Goal: Transaction & Acquisition: Subscribe to service/newsletter

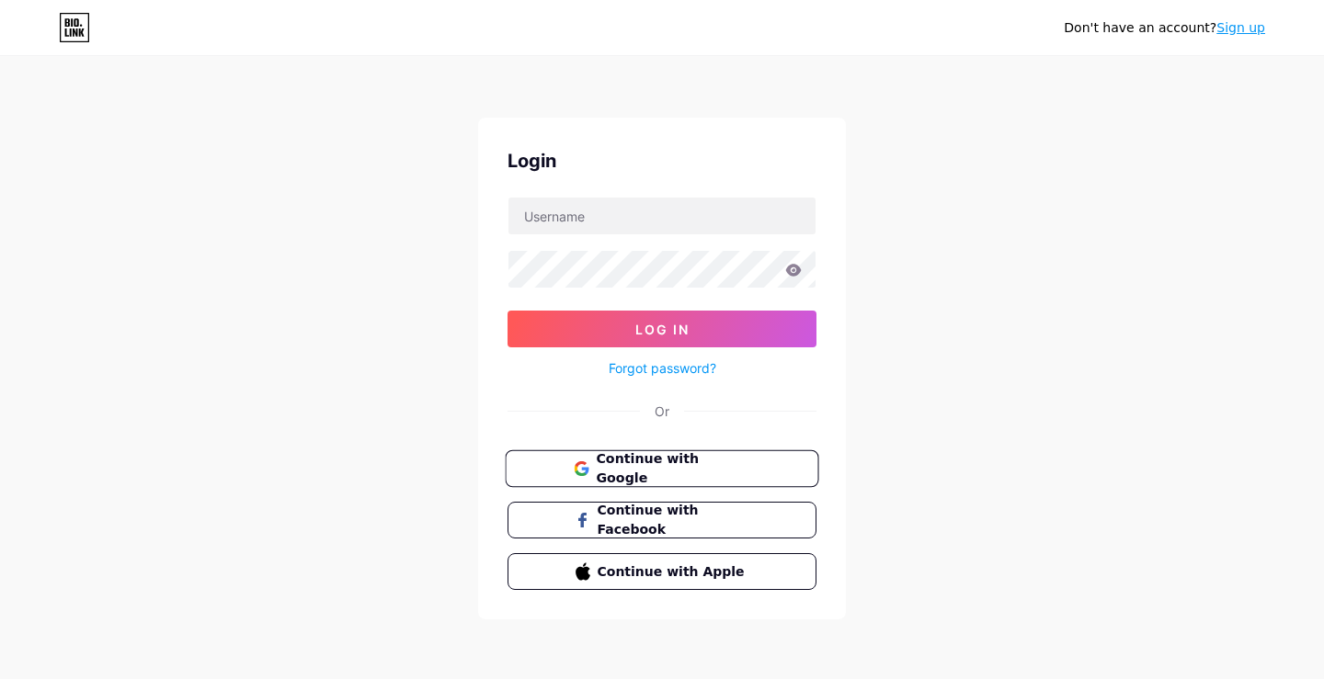
click at [667, 457] on button "Continue with Google" at bounding box center [662, 469] width 314 height 38
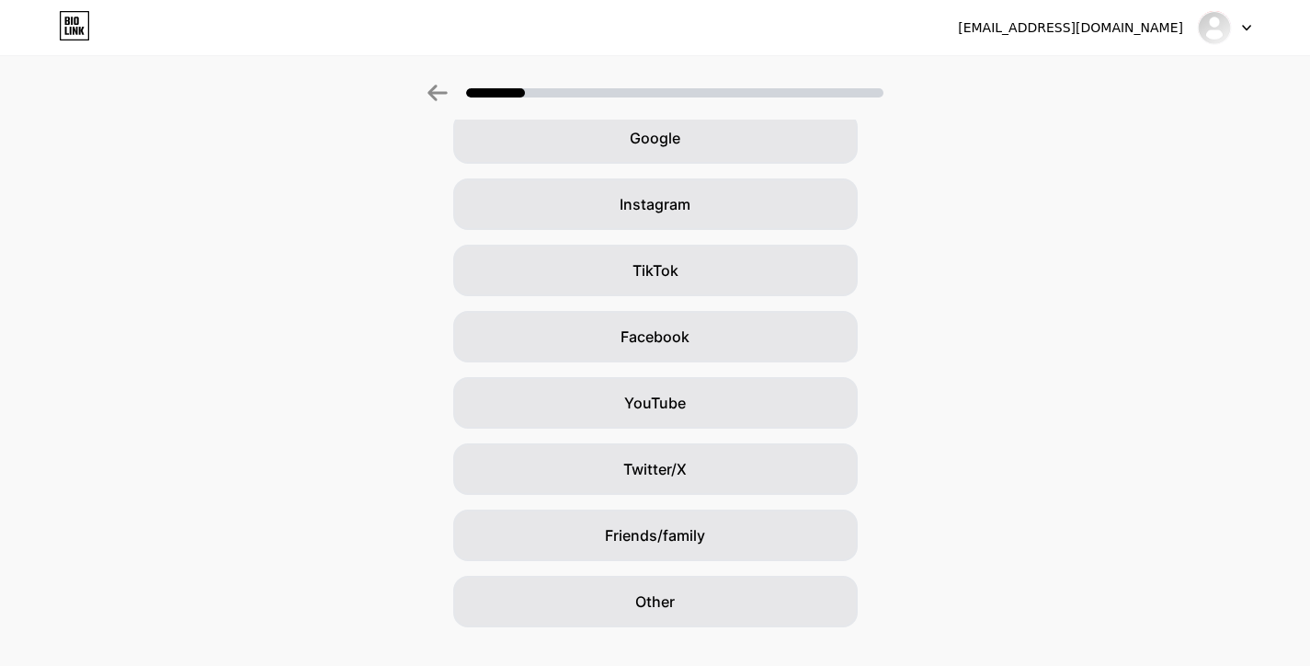
scroll to position [127, 0]
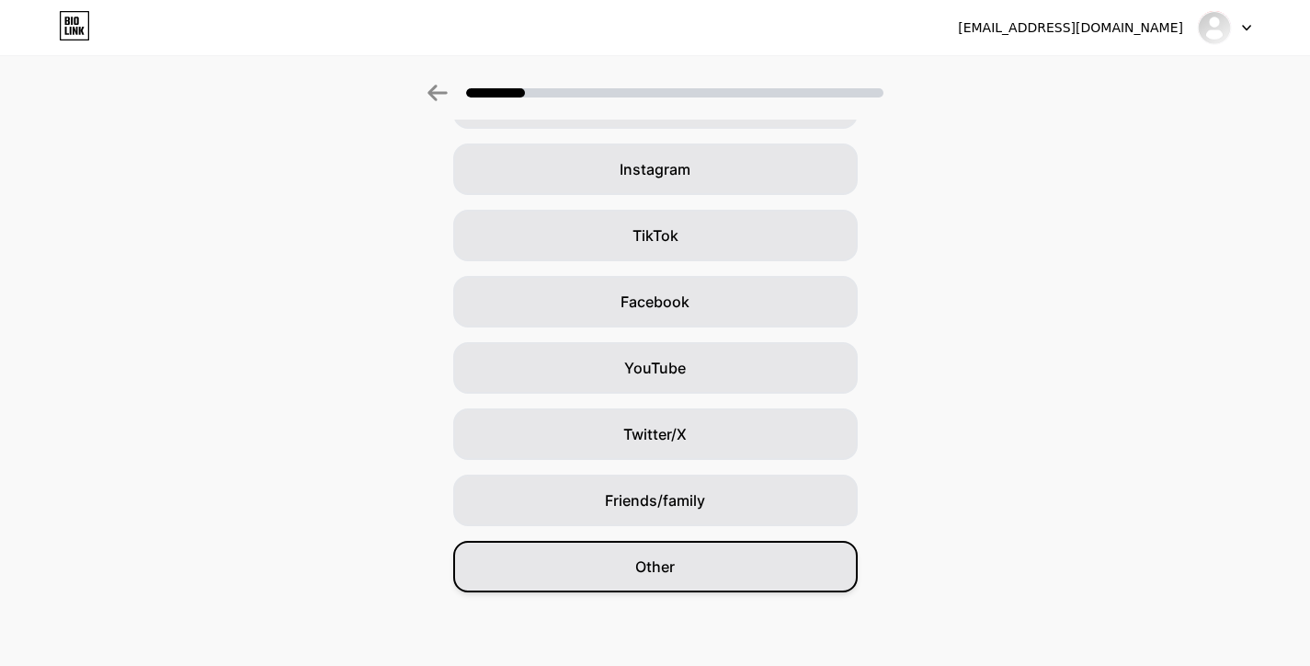
click at [734, 572] on div "Other" at bounding box center [655, 566] width 405 height 51
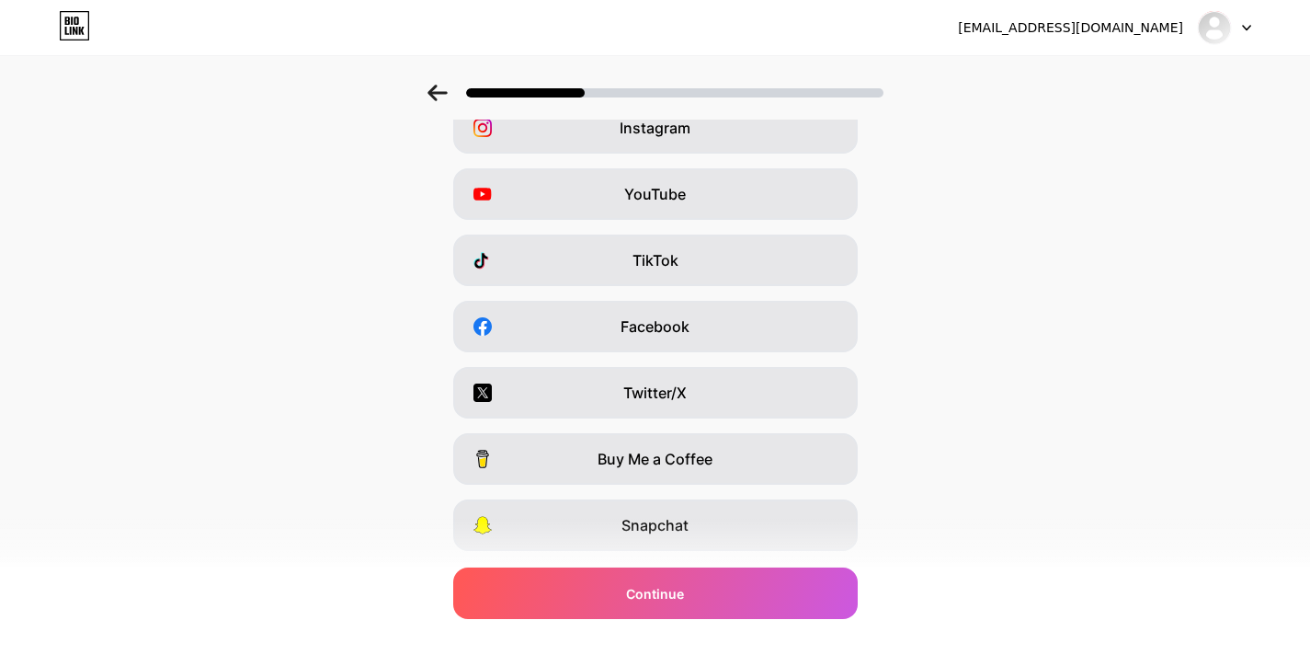
scroll to position [219, 0]
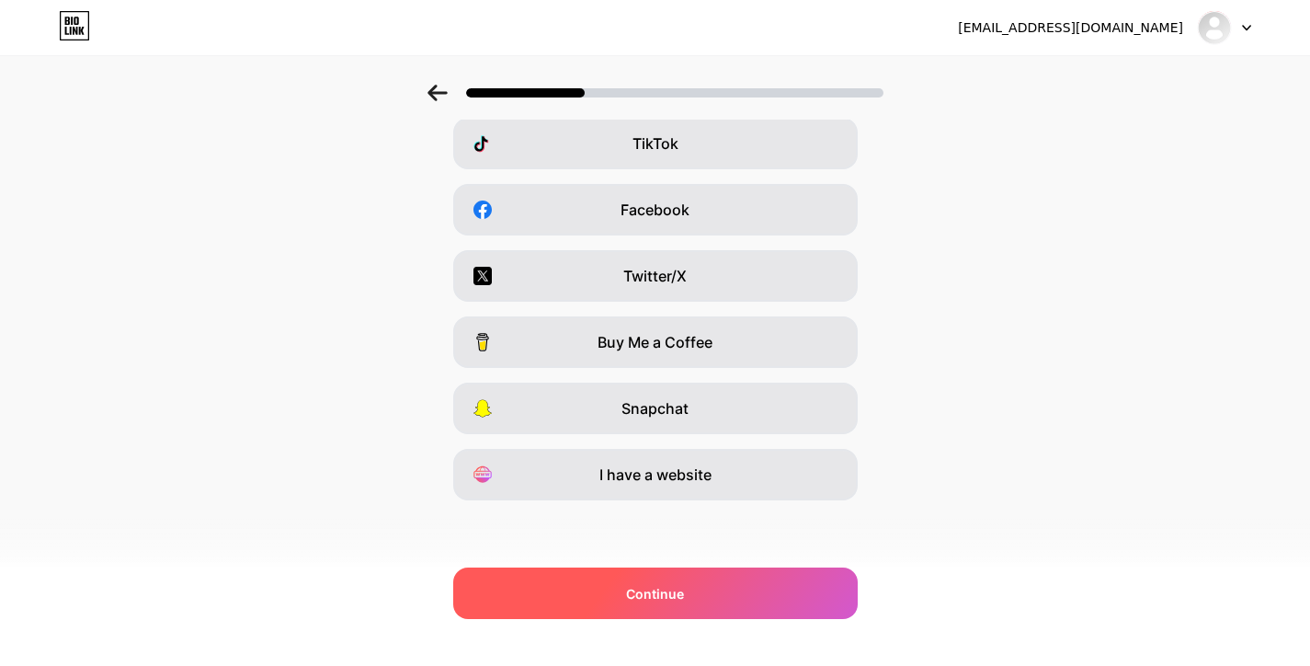
click at [807, 601] on div "Continue" at bounding box center [655, 592] width 405 height 51
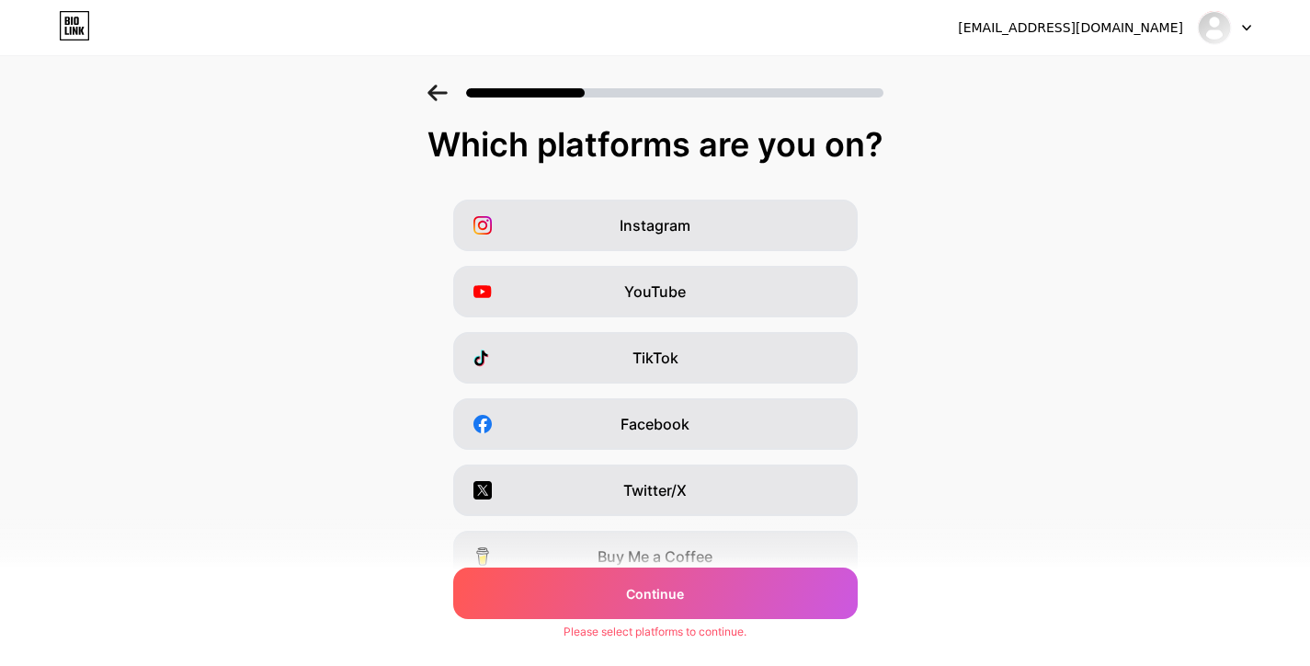
scroll to position [0, 0]
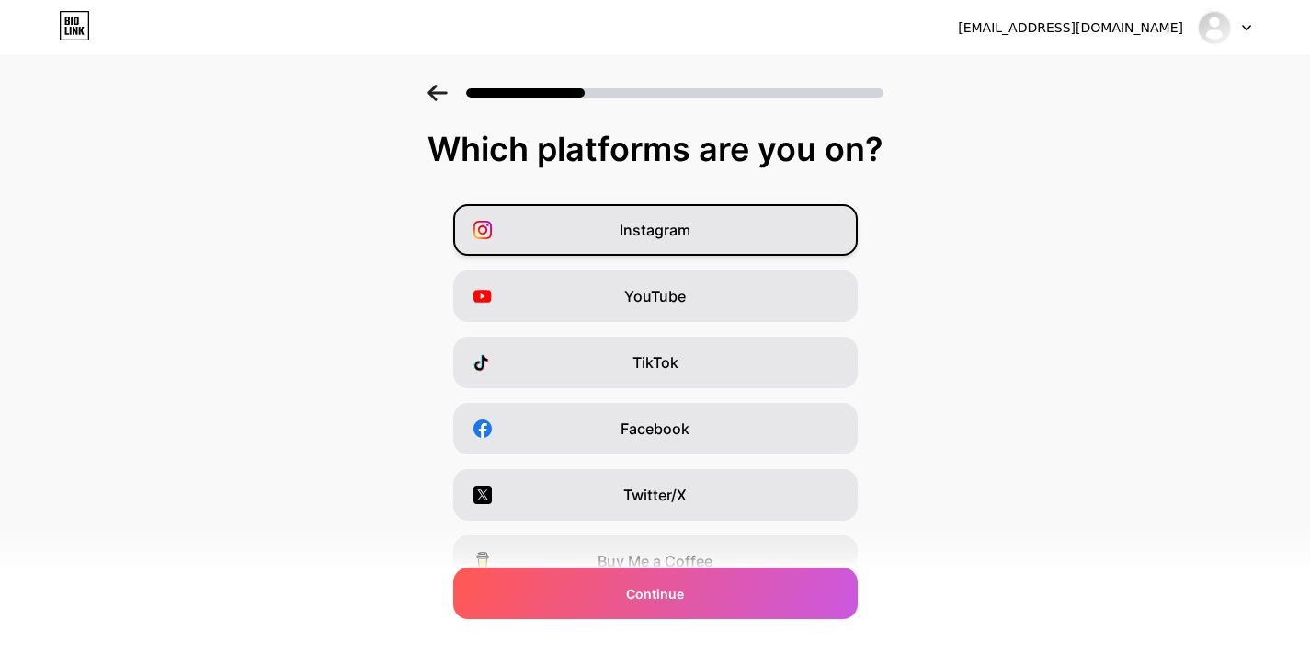
click at [710, 226] on div "Instagram" at bounding box center [655, 229] width 405 height 51
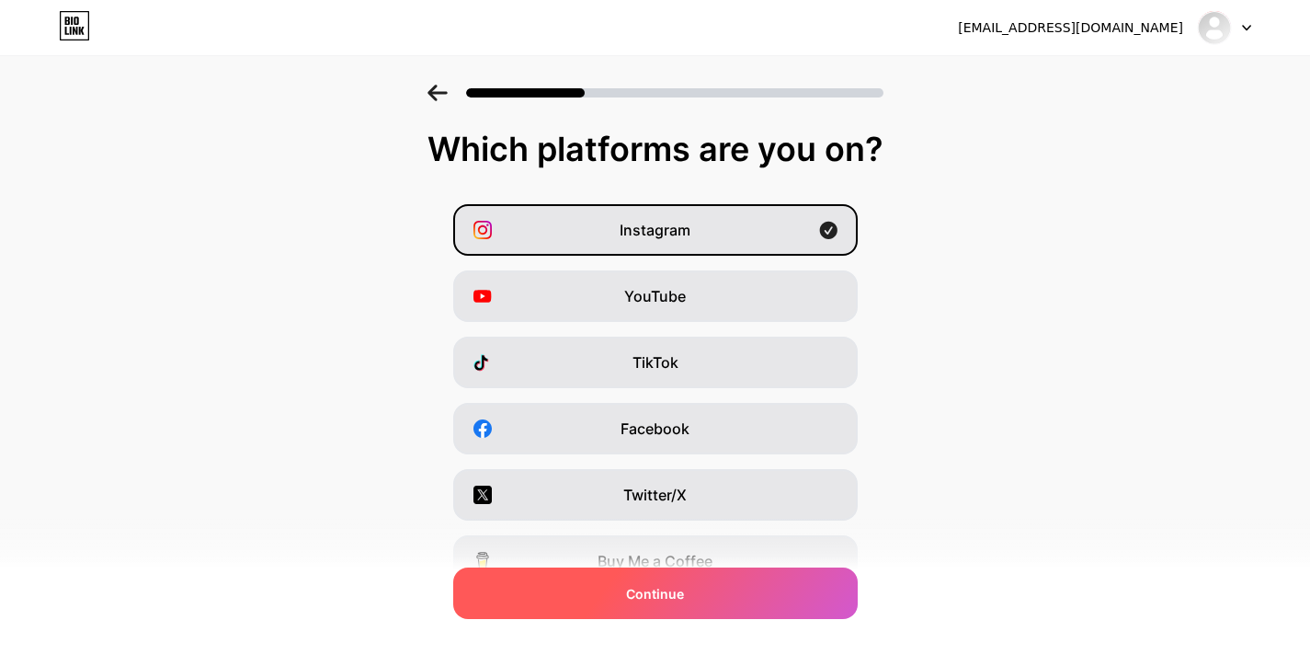
click at [758, 591] on div "Continue" at bounding box center [655, 592] width 405 height 51
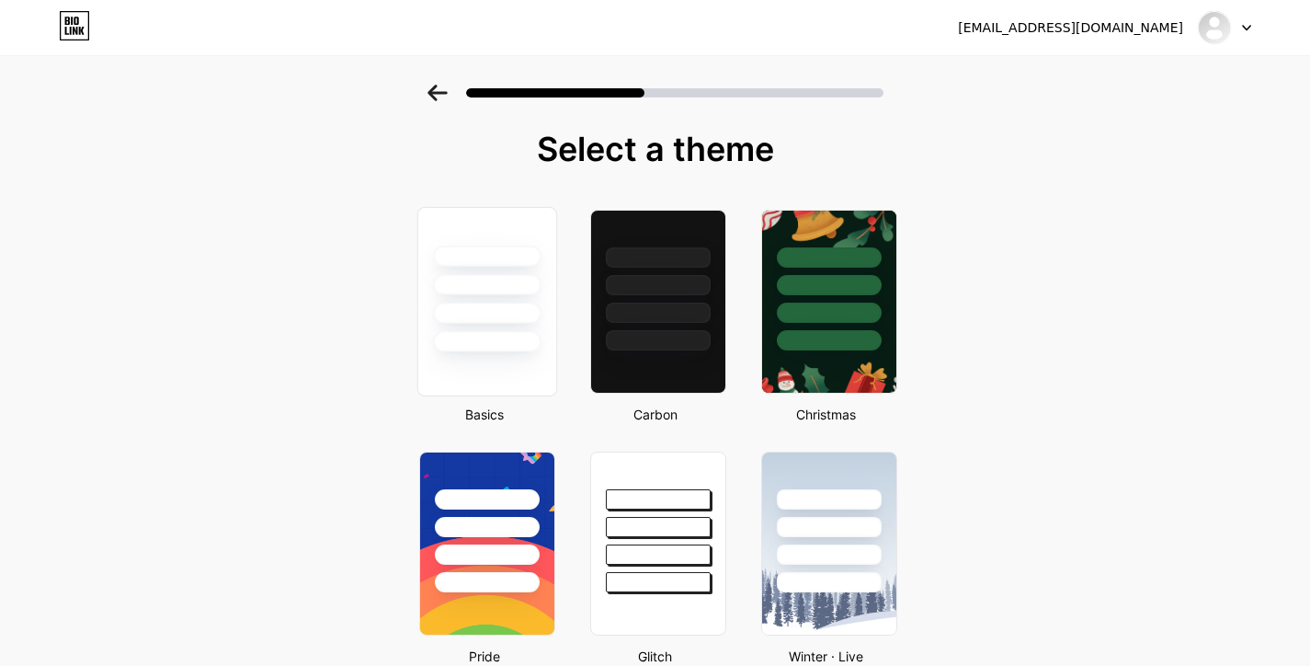
click at [541, 358] on div at bounding box center [486, 301] width 140 height 189
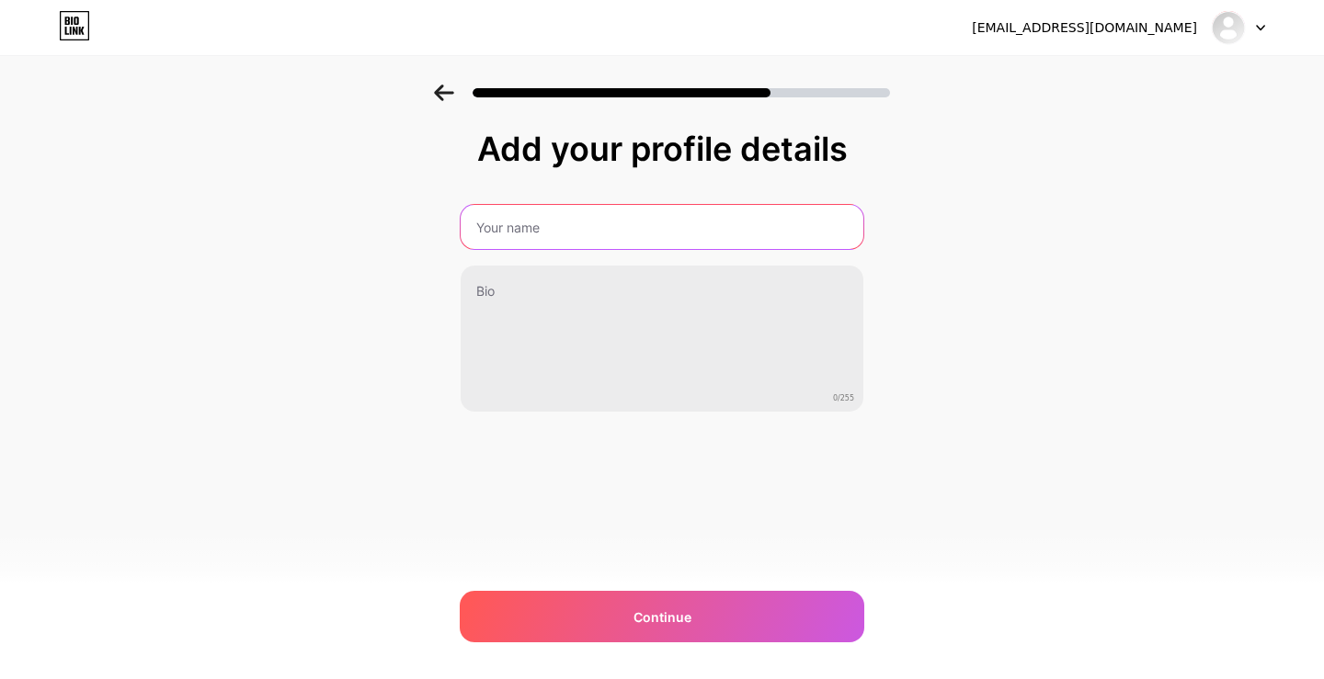
click at [528, 247] on input "text" at bounding box center [662, 227] width 403 height 44
paste input "WinSpirit"
type input "WinSpirit"
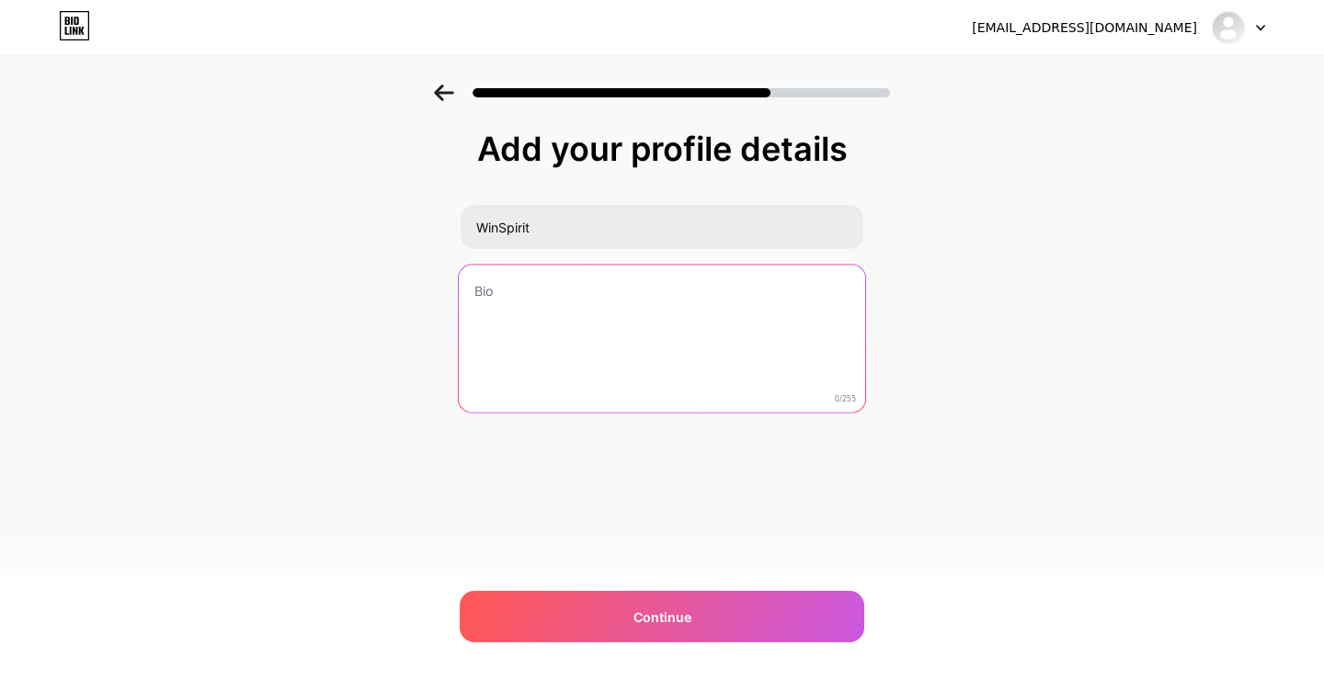
paste textarea "160 St Georges Terrace Perth, Western Australia, 6000 0415 954 814"
paste textarea "https://win-spirit-au.com/"
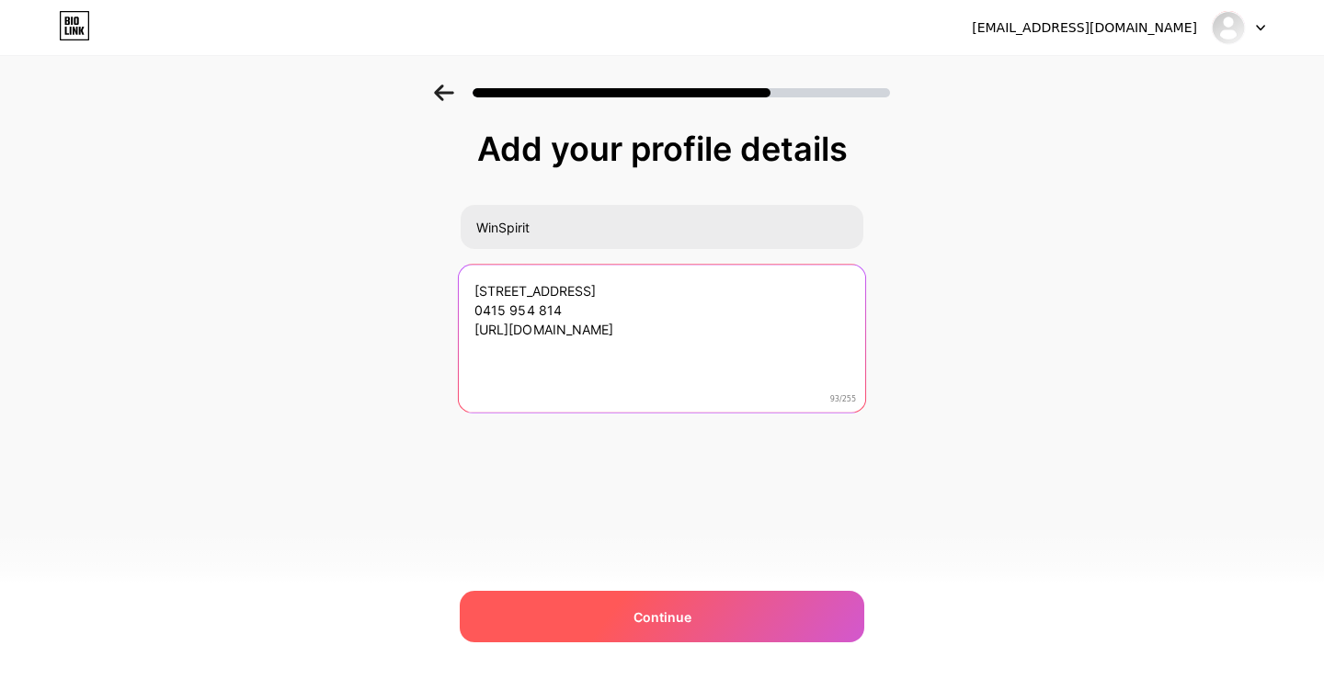
type textarea "160 St Georges Terrace Perth, Western Australia, 6000 0415 954 814 https://win-…"
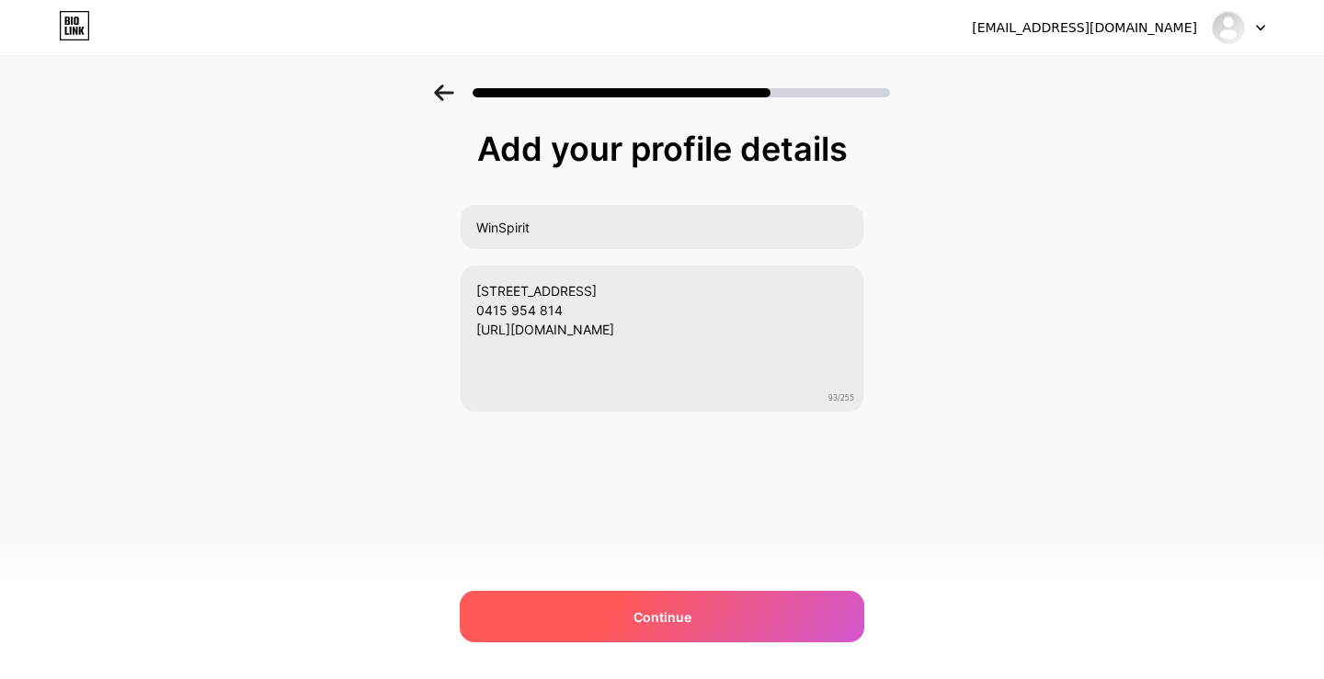
click at [667, 620] on span "Continue" at bounding box center [662, 617] width 58 height 19
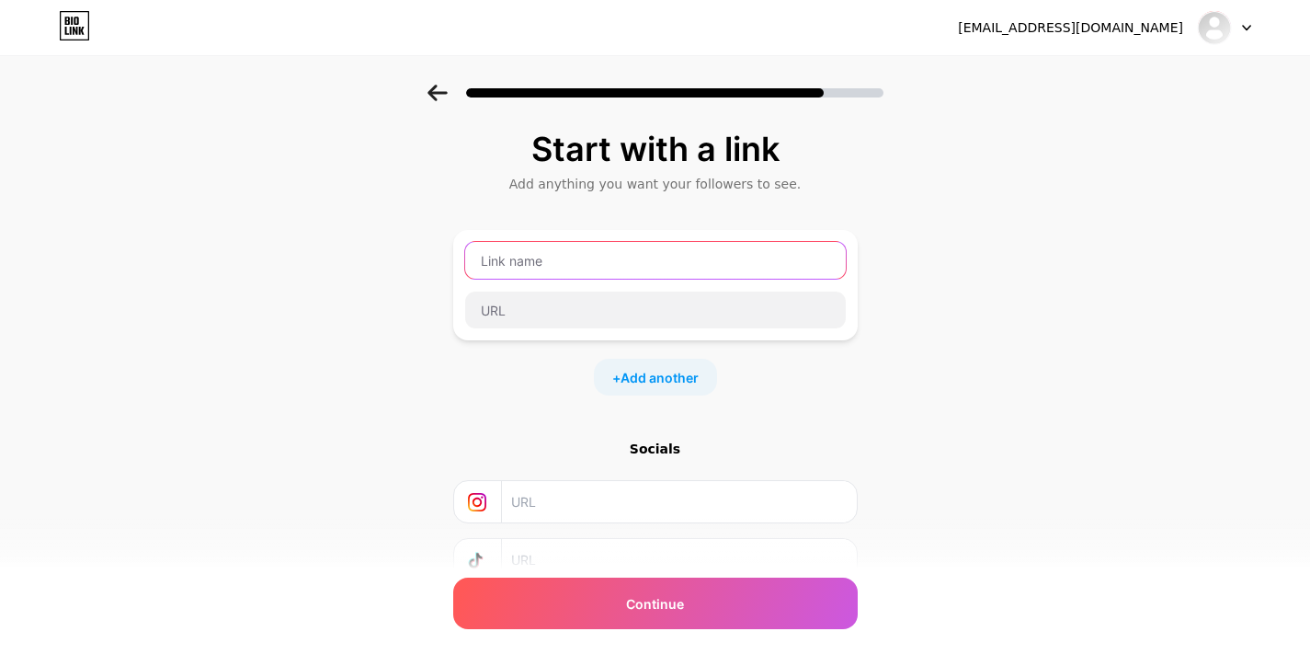
click at [600, 259] on input "text" at bounding box center [655, 260] width 381 height 37
paste input "https://win-spirit-au.com/"
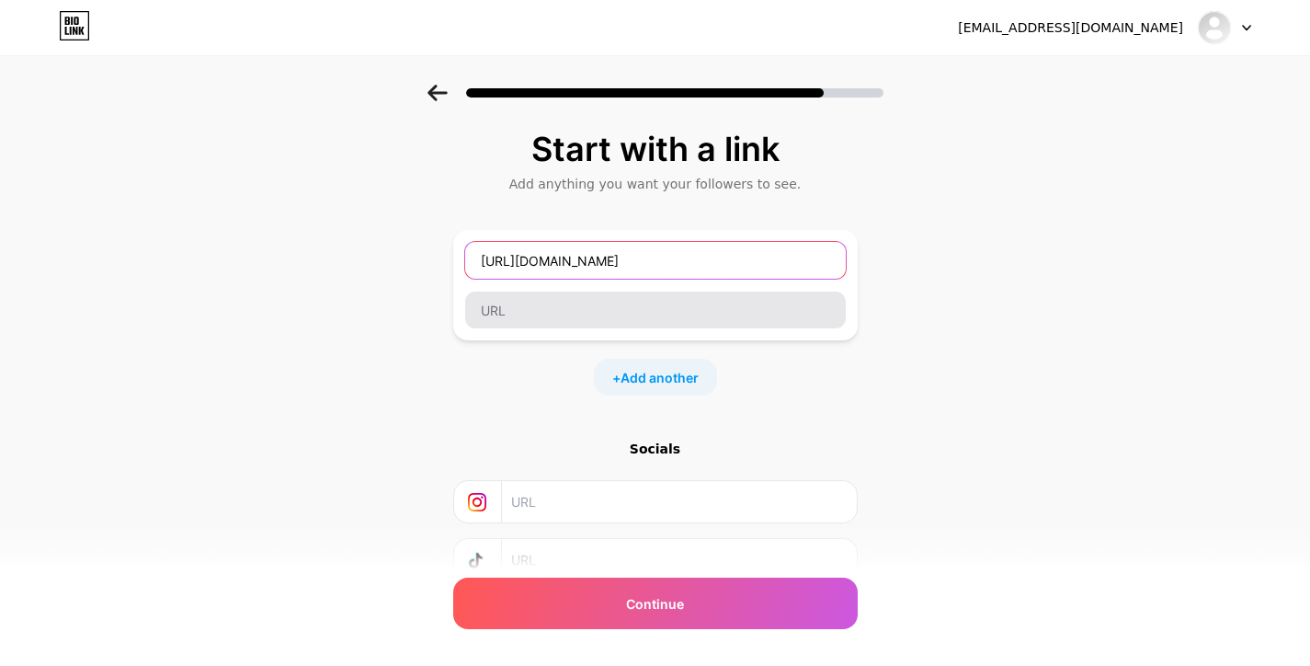
type input "https://win-spirit-au.com/"
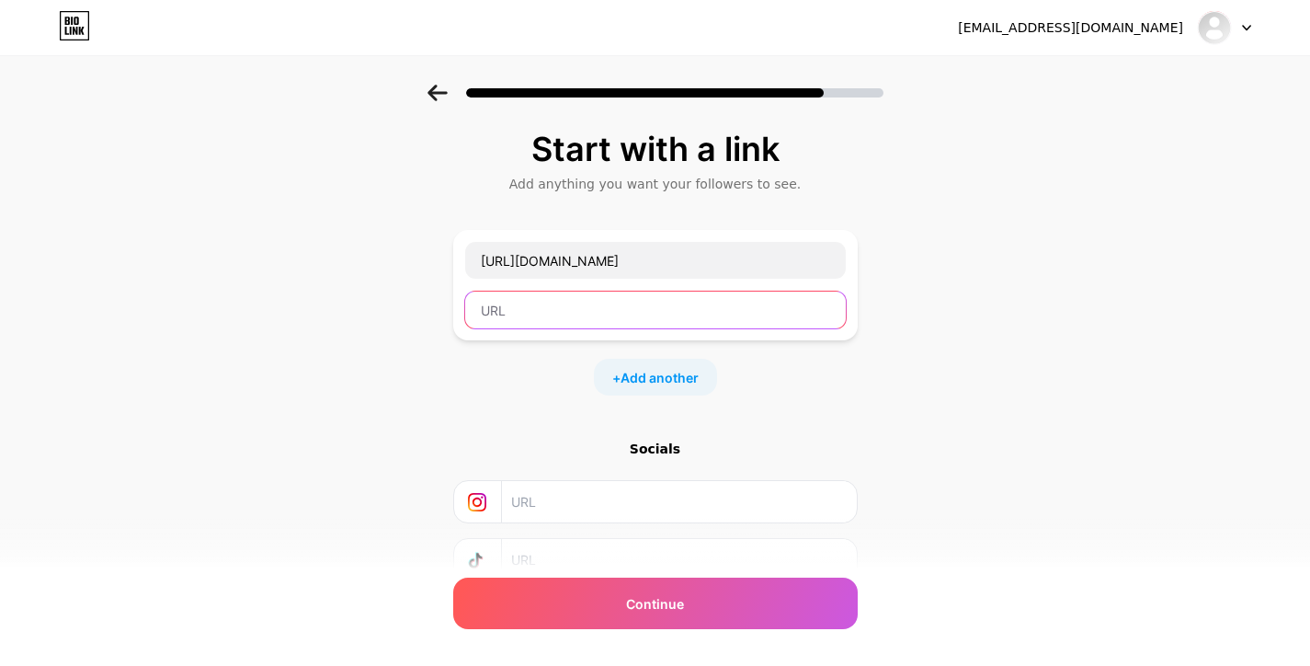
click at [593, 305] on input "text" at bounding box center [655, 309] width 381 height 37
paste input "https://win-spirit-au.com/"
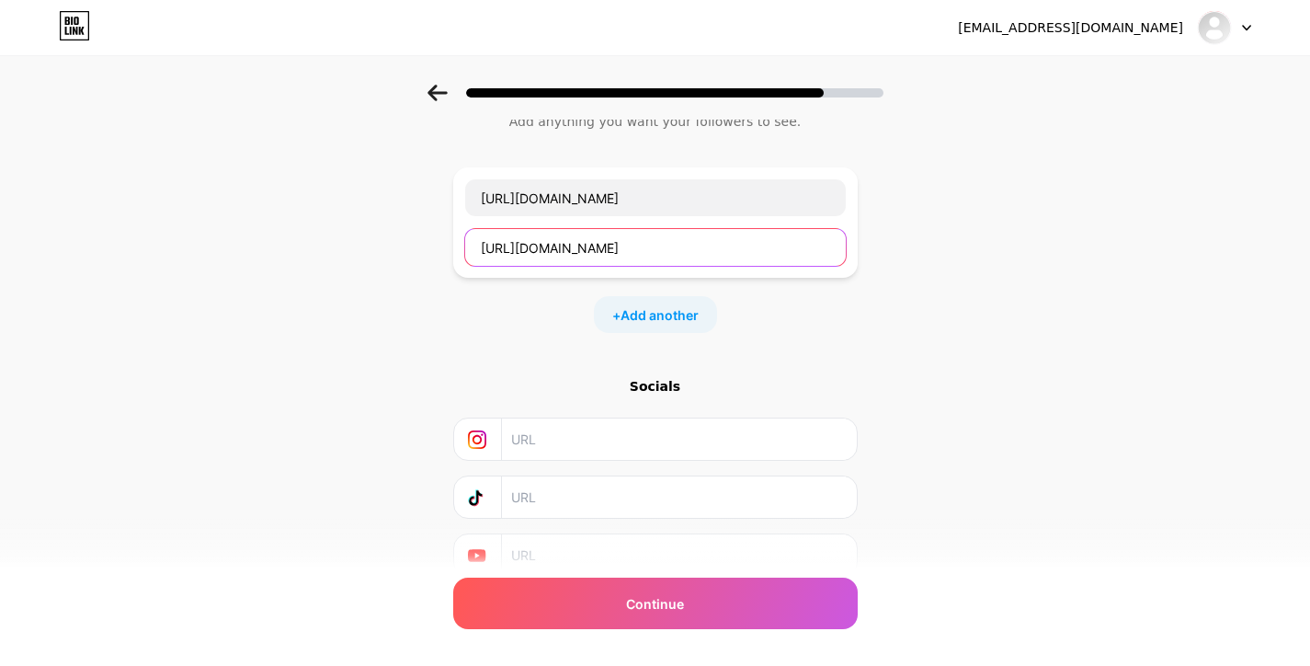
scroll to position [139, 0]
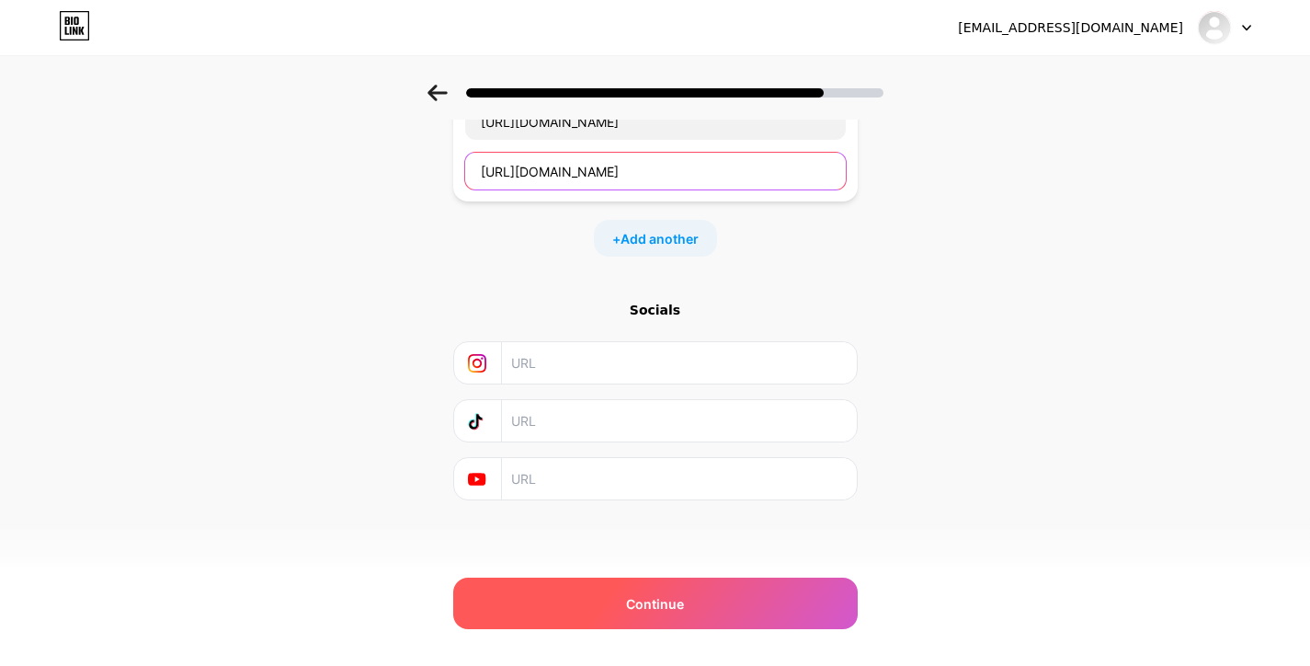
type input "https://win-spirit-au.com/"
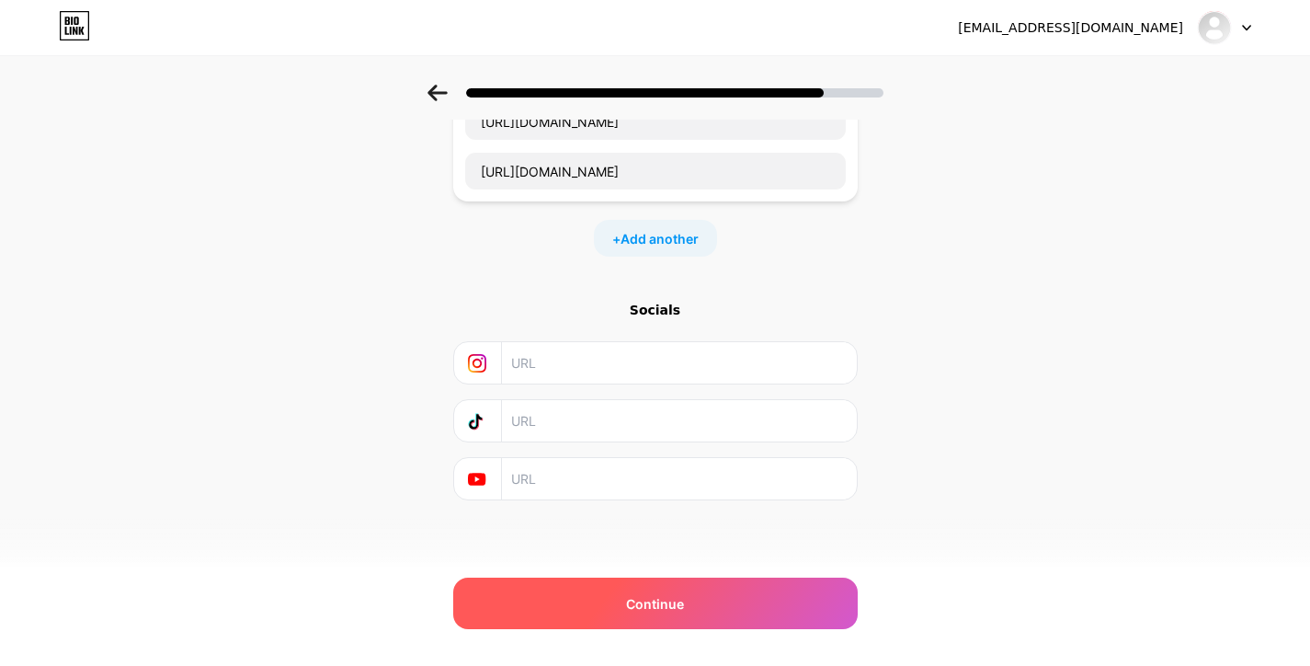
click at [739, 604] on div "Continue" at bounding box center [655, 602] width 405 height 51
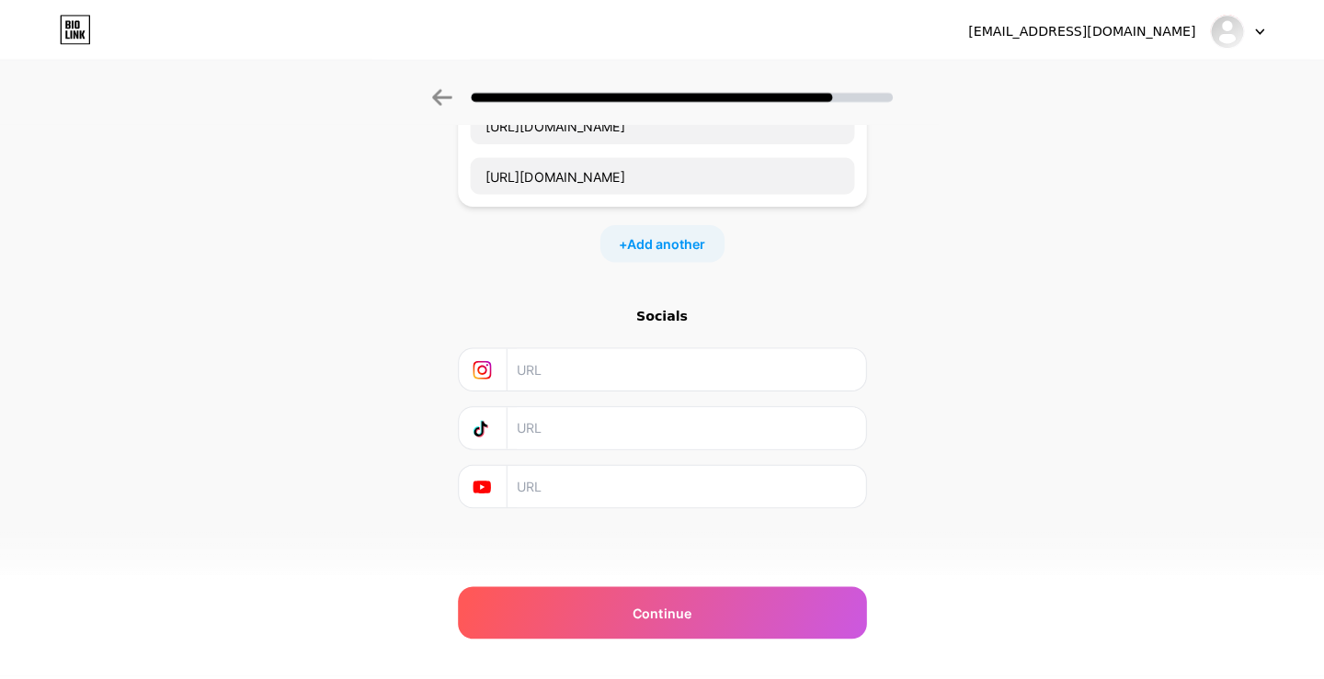
scroll to position [0, 0]
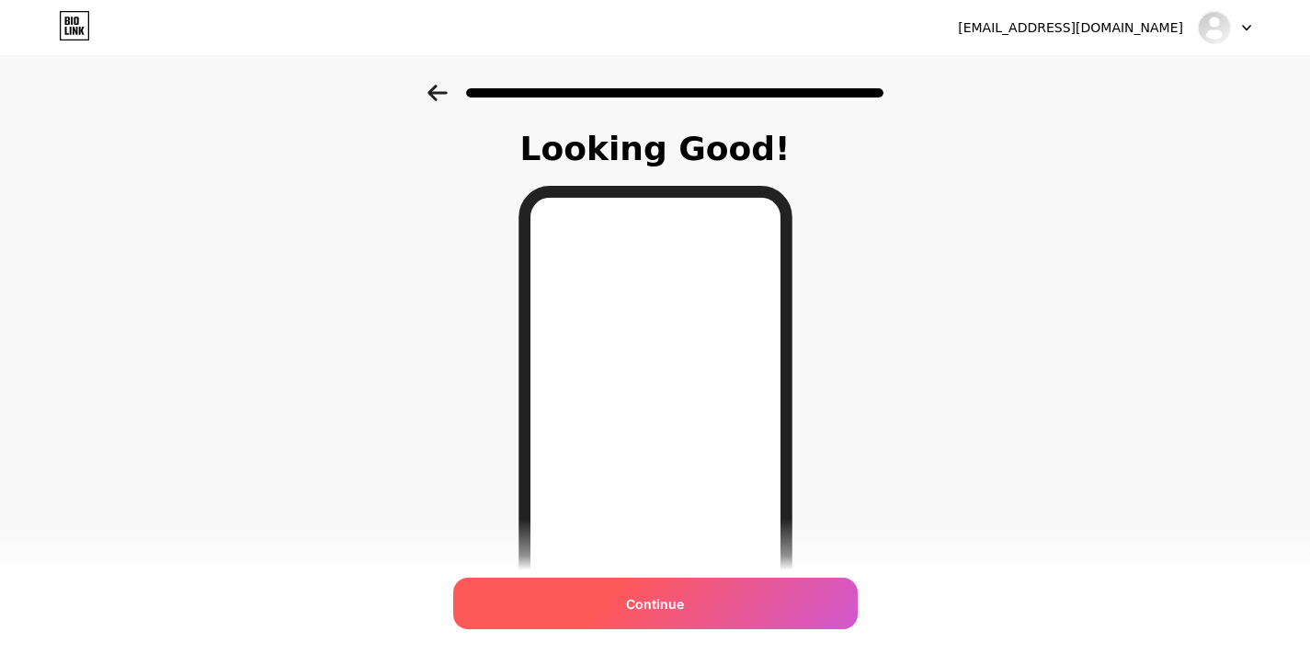
click at [711, 599] on div "Continue" at bounding box center [655, 602] width 405 height 51
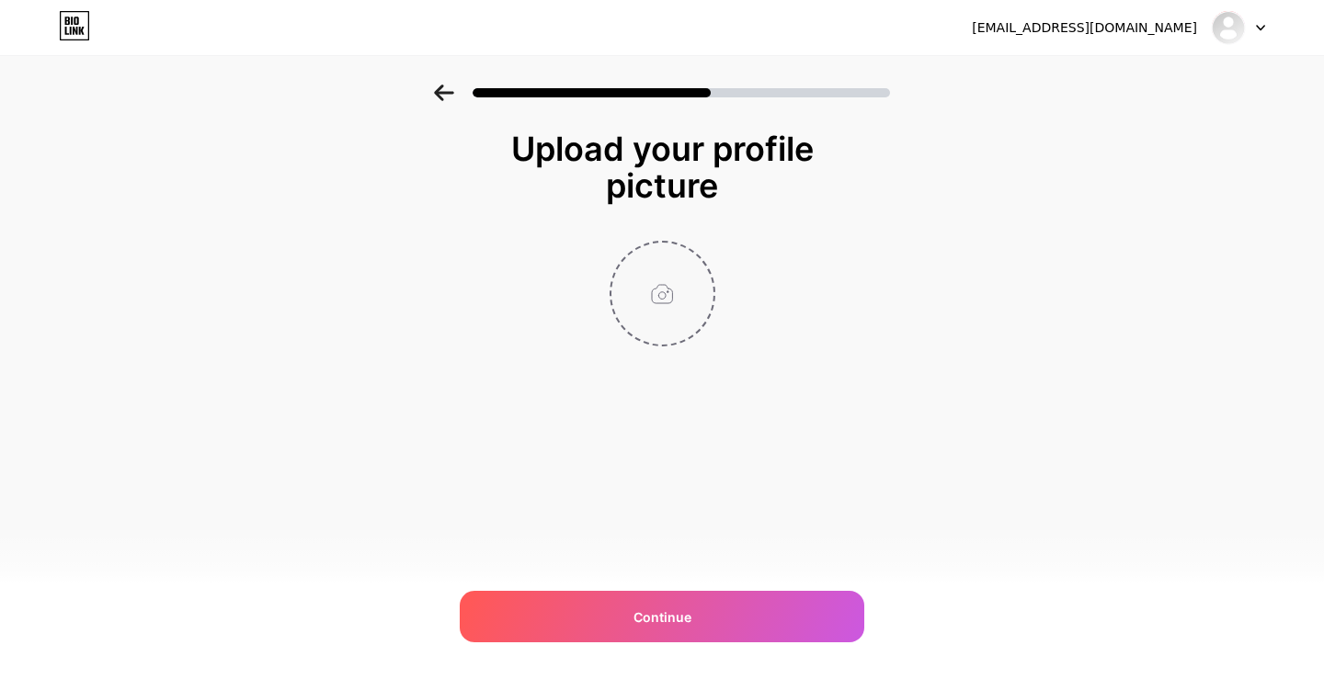
click at [667, 276] on input "file" at bounding box center [662, 294] width 102 height 102
type input "C:\fakepath\download (4).jpg"
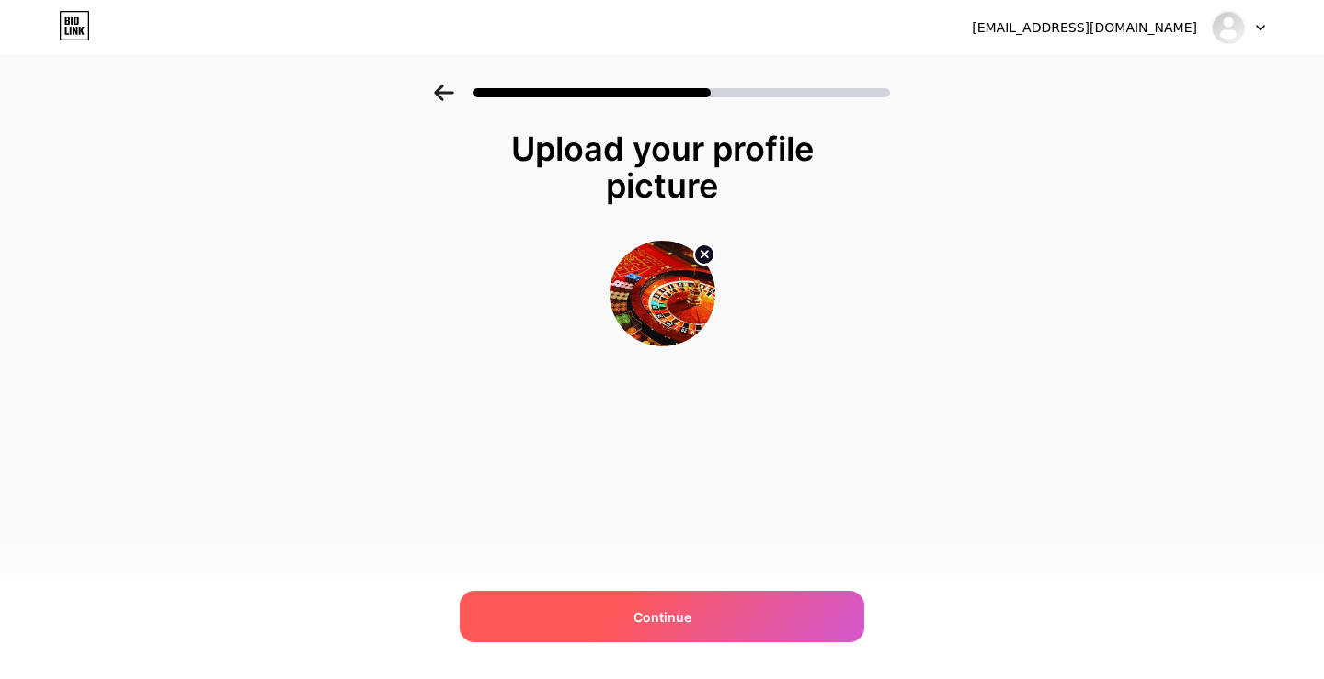
click at [735, 629] on div "Continue" at bounding box center [662, 616] width 405 height 51
click at [655, 619] on span "Continue" at bounding box center [662, 617] width 58 height 19
click at [1041, 220] on div "Upload your profile picture Continue" at bounding box center [662, 262] width 1324 height 354
click at [736, 595] on div "Continue" at bounding box center [662, 616] width 405 height 51
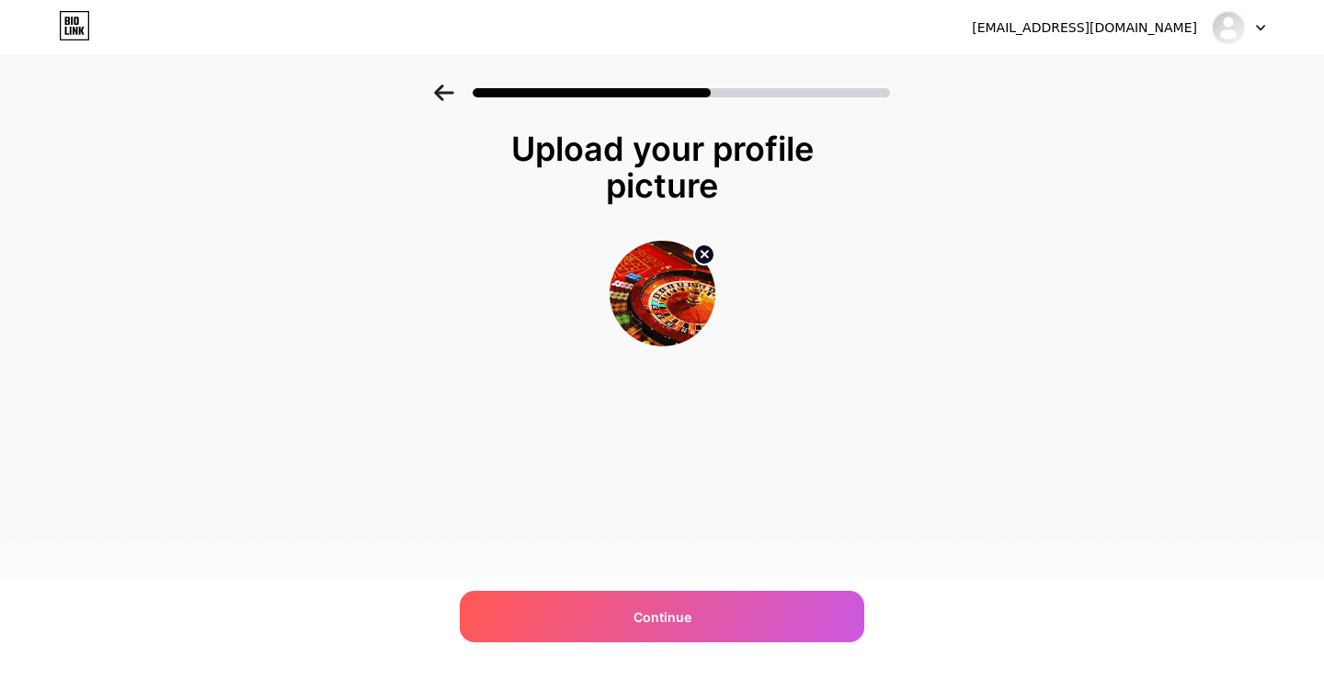
click at [703, 251] on circle at bounding box center [704, 255] width 20 height 20
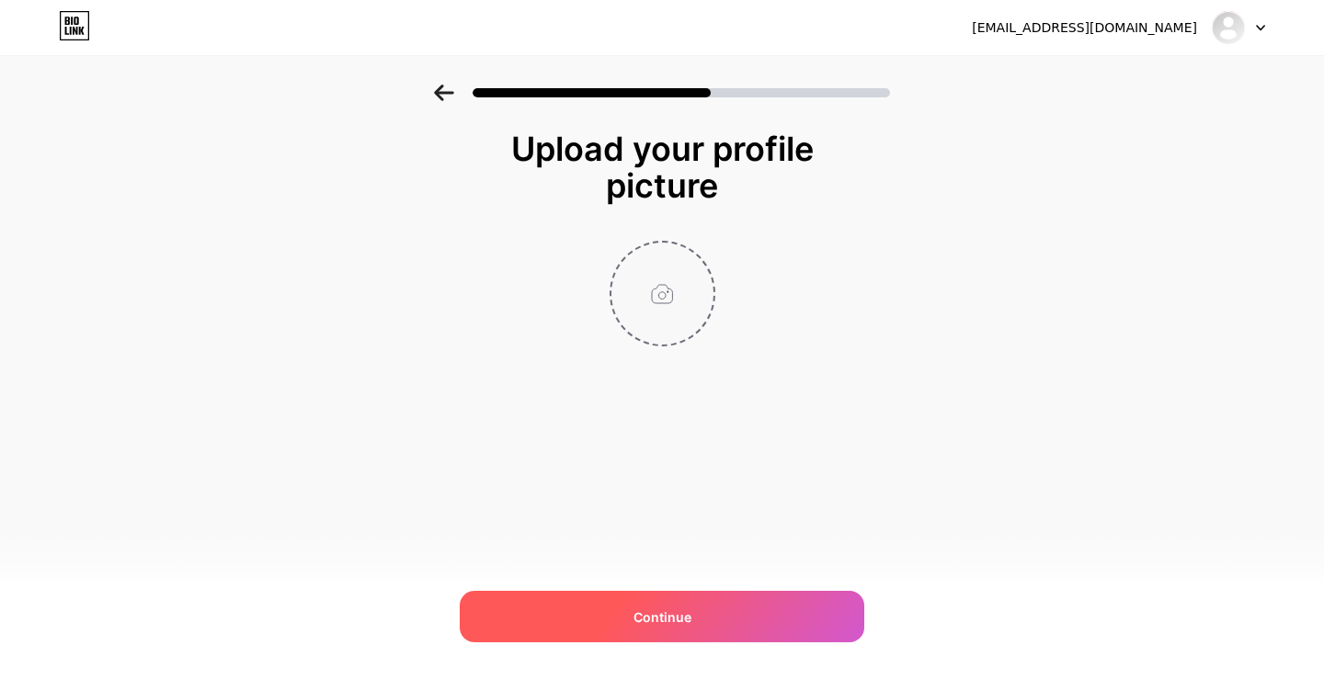
click at [673, 635] on div "Continue" at bounding box center [662, 616] width 405 height 51
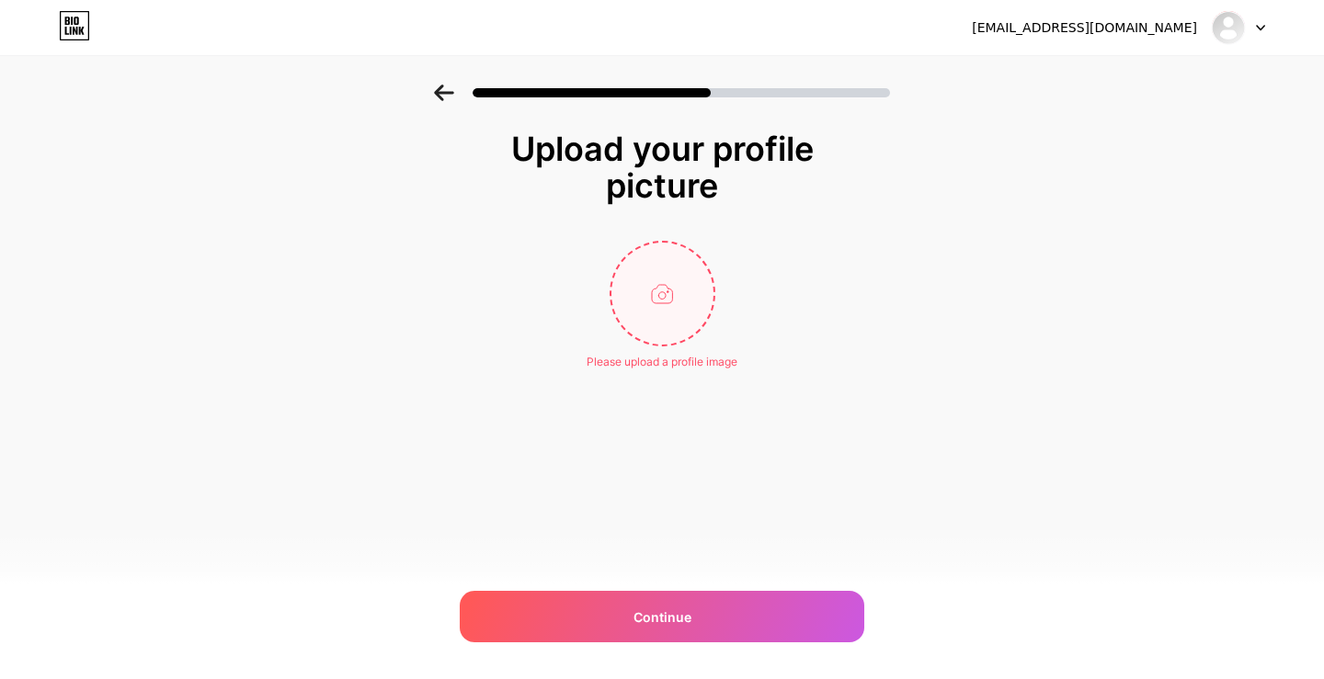
click at [691, 274] on input "file" at bounding box center [662, 294] width 102 height 102
type input "C:\fakepath\download (4).jpg"
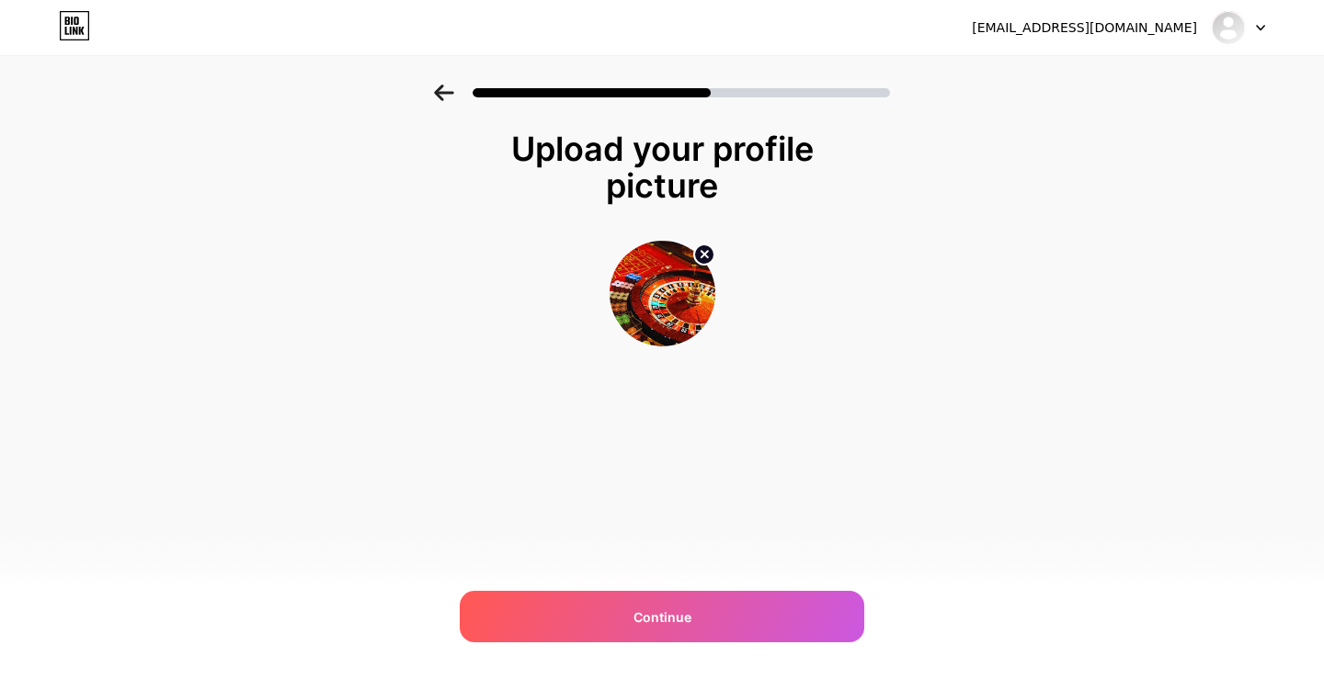
click at [1121, 326] on div "Upload your profile picture Continue" at bounding box center [662, 262] width 1324 height 354
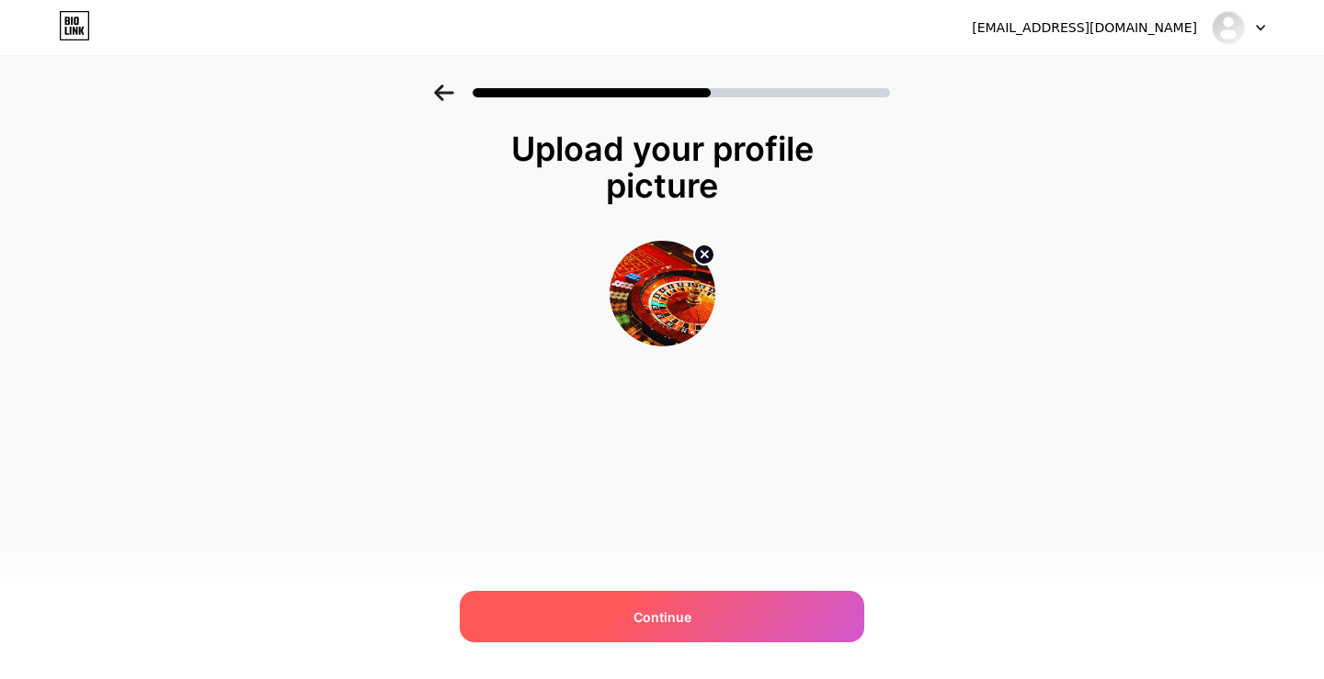
click at [849, 601] on div "Continue" at bounding box center [662, 616] width 405 height 51
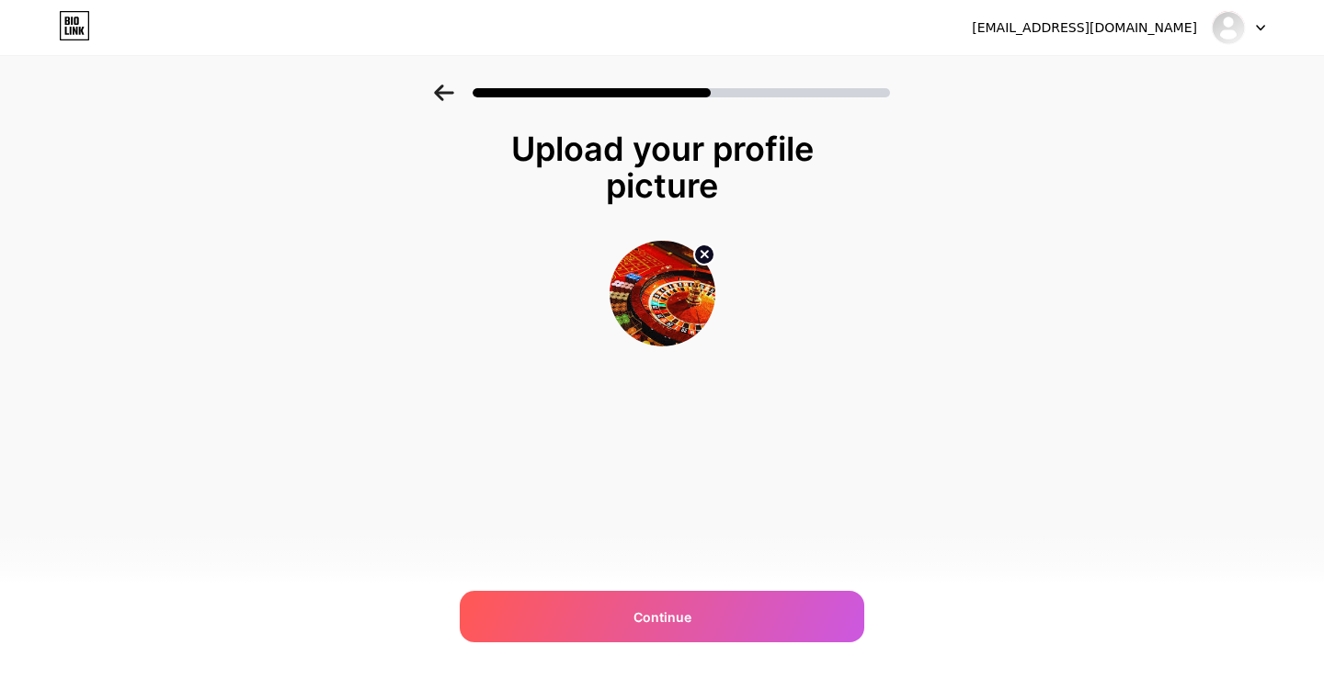
click at [1251, 6] on div "auwinspirit@gmail.com Logout" at bounding box center [662, 27] width 1324 height 55
click at [1253, 16] on div at bounding box center [1238, 27] width 53 height 33
click at [1043, 246] on div "Upload your profile picture Continue" at bounding box center [662, 262] width 1324 height 354
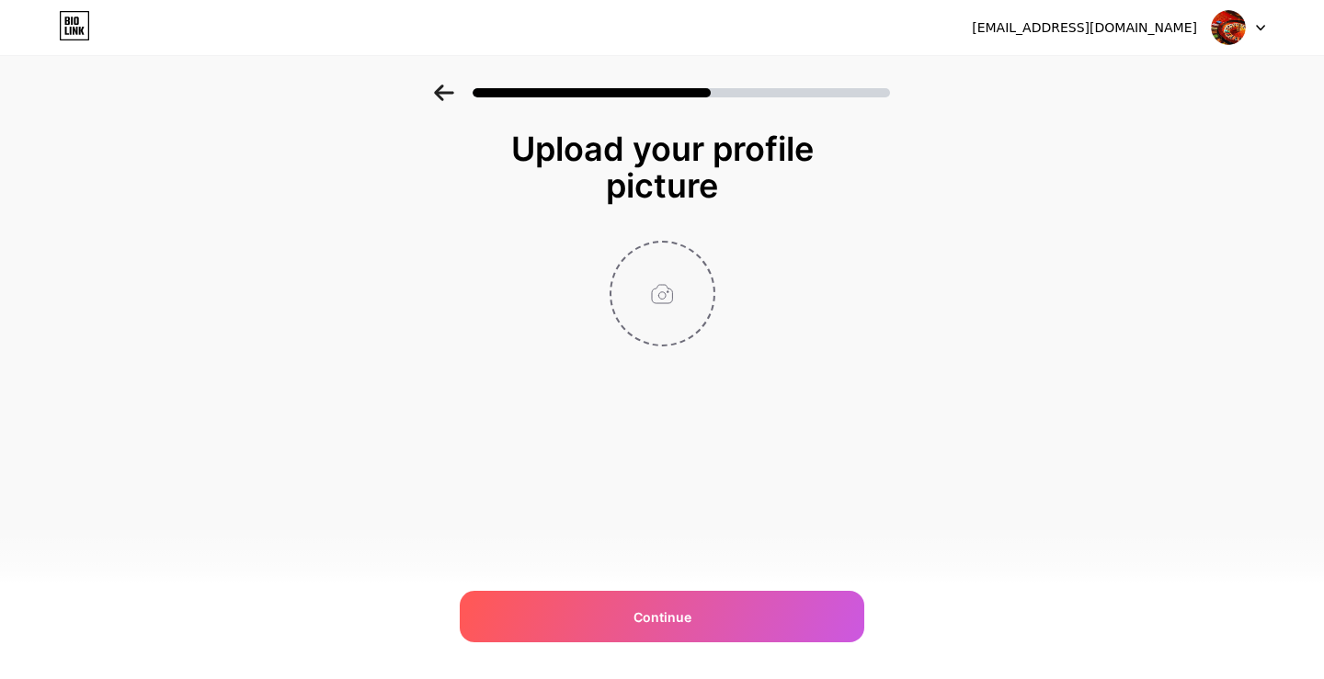
click at [690, 308] on input "file" at bounding box center [662, 294] width 102 height 102
type input "C:\fakepath\download (4).jpg"
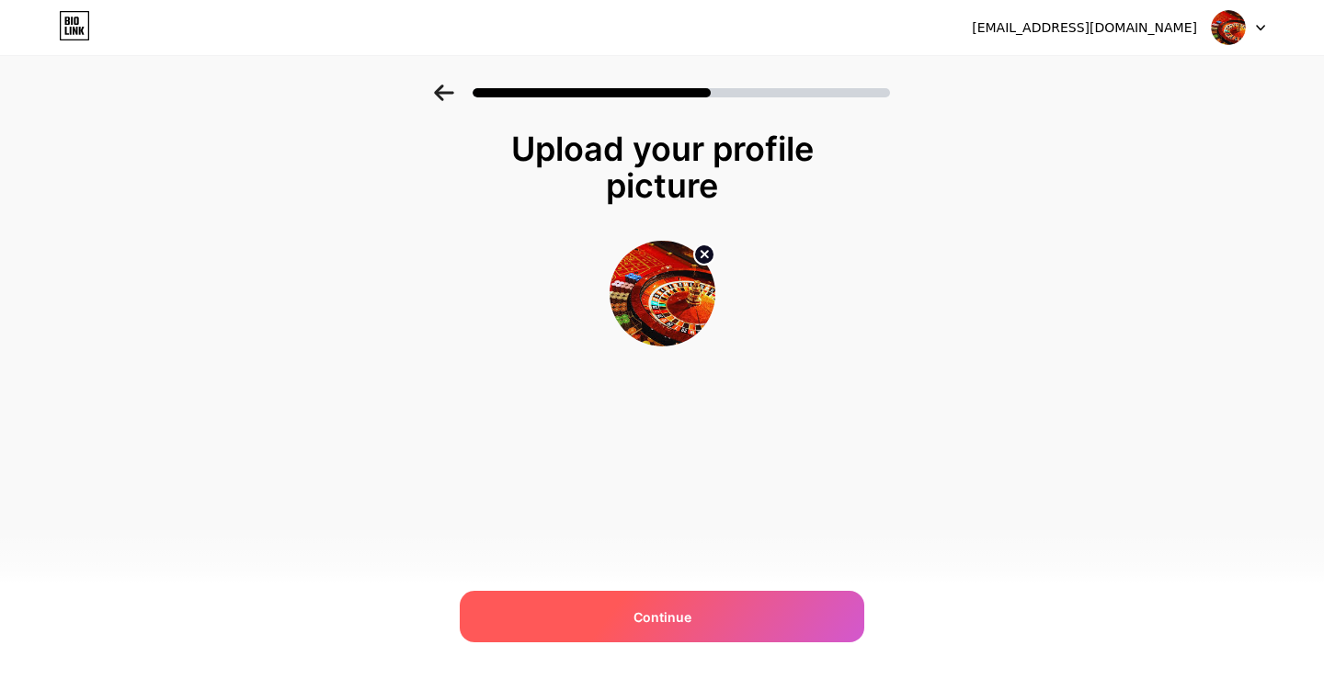
click at [636, 626] on span "Continue" at bounding box center [662, 617] width 58 height 19
click at [1221, 25] on img at bounding box center [1228, 27] width 35 height 35
click at [596, 609] on div "Continue" at bounding box center [662, 616] width 405 height 51
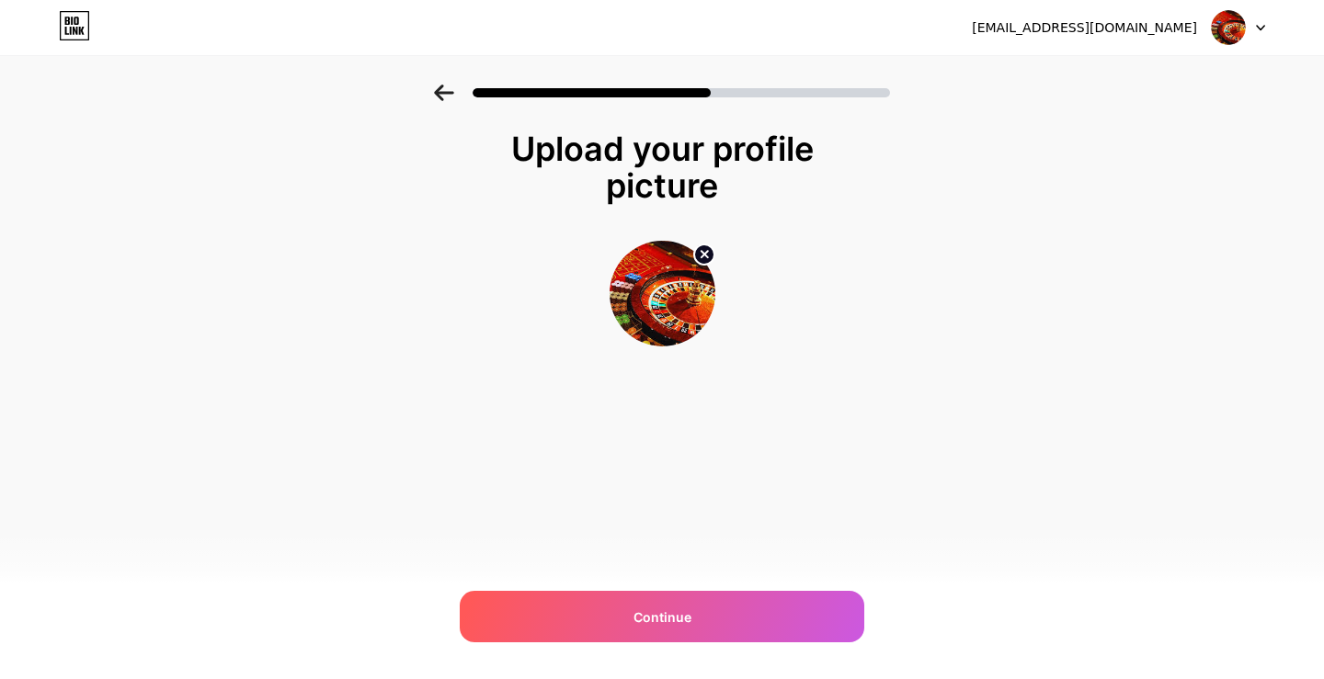
click at [75, 19] on icon at bounding box center [76, 21] width 5 height 8
click at [652, 324] on input "file" at bounding box center [662, 294] width 102 height 102
click at [691, 304] on input "file" at bounding box center [662, 294] width 102 height 102
type input "C:\fakepath\download (1).png"
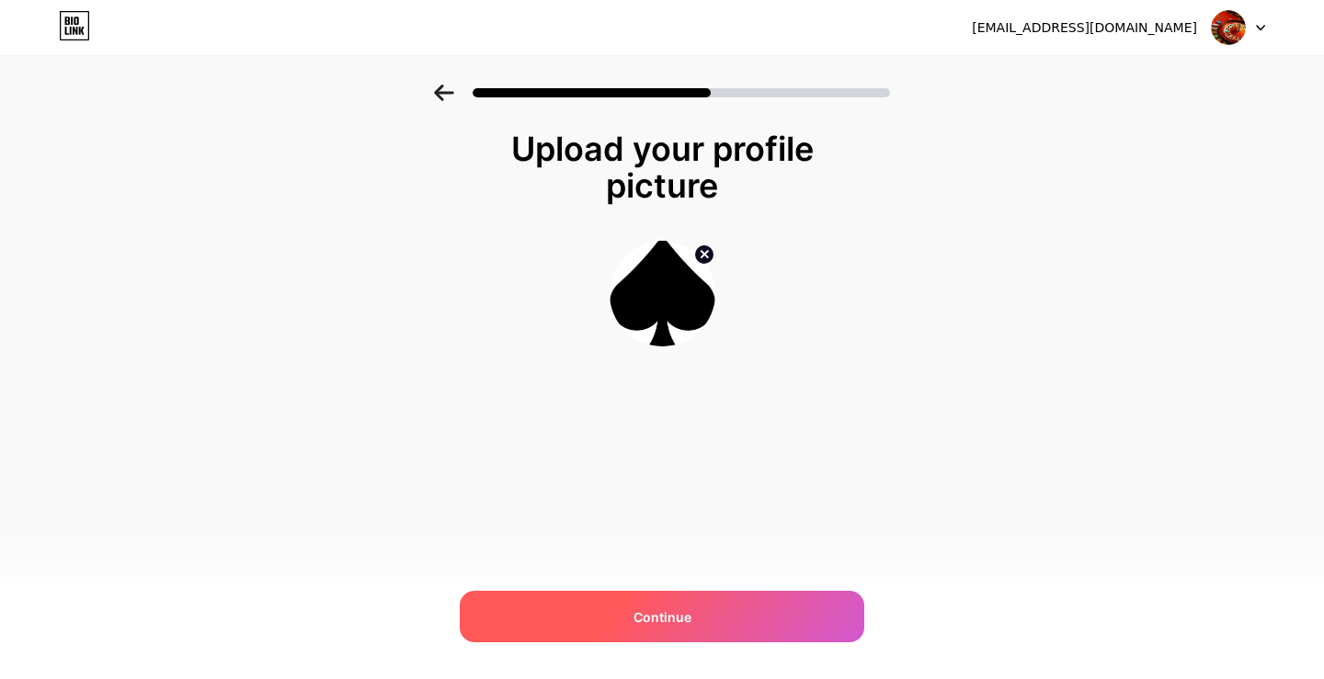
click at [659, 627] on div "Continue" at bounding box center [662, 616] width 405 height 51
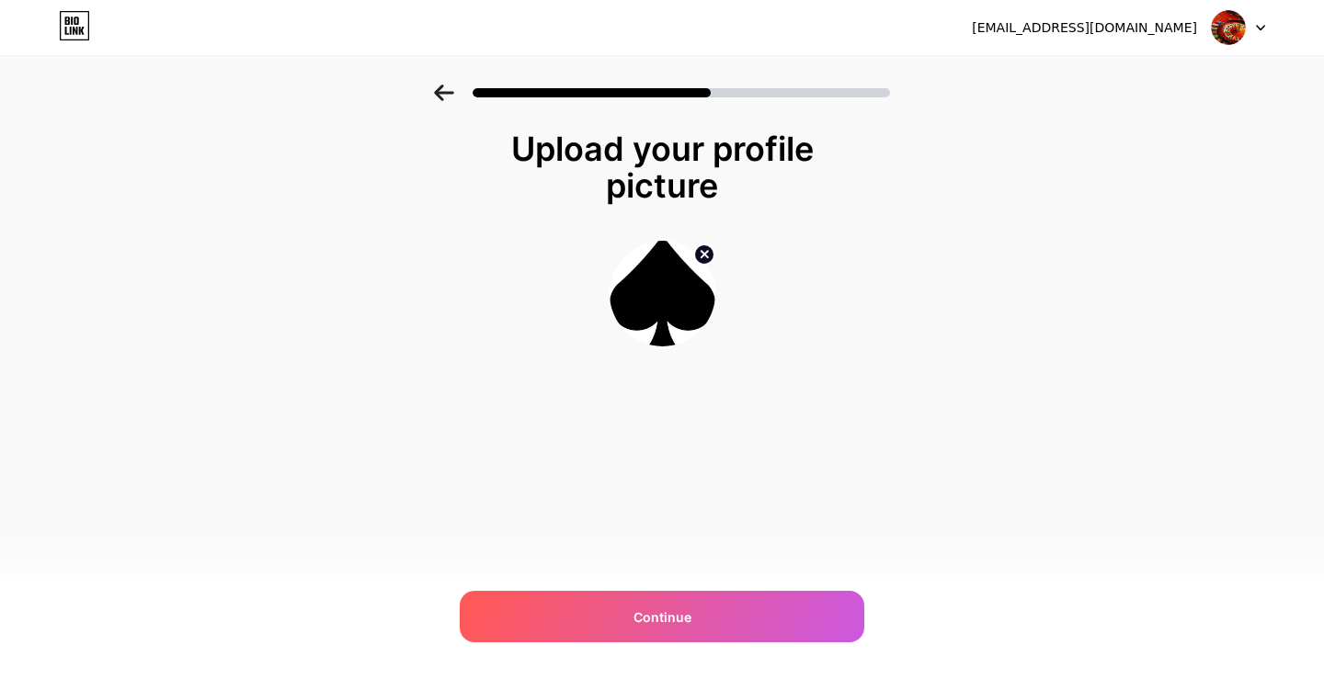
click at [434, 90] on icon at bounding box center [444, 93] width 20 height 17
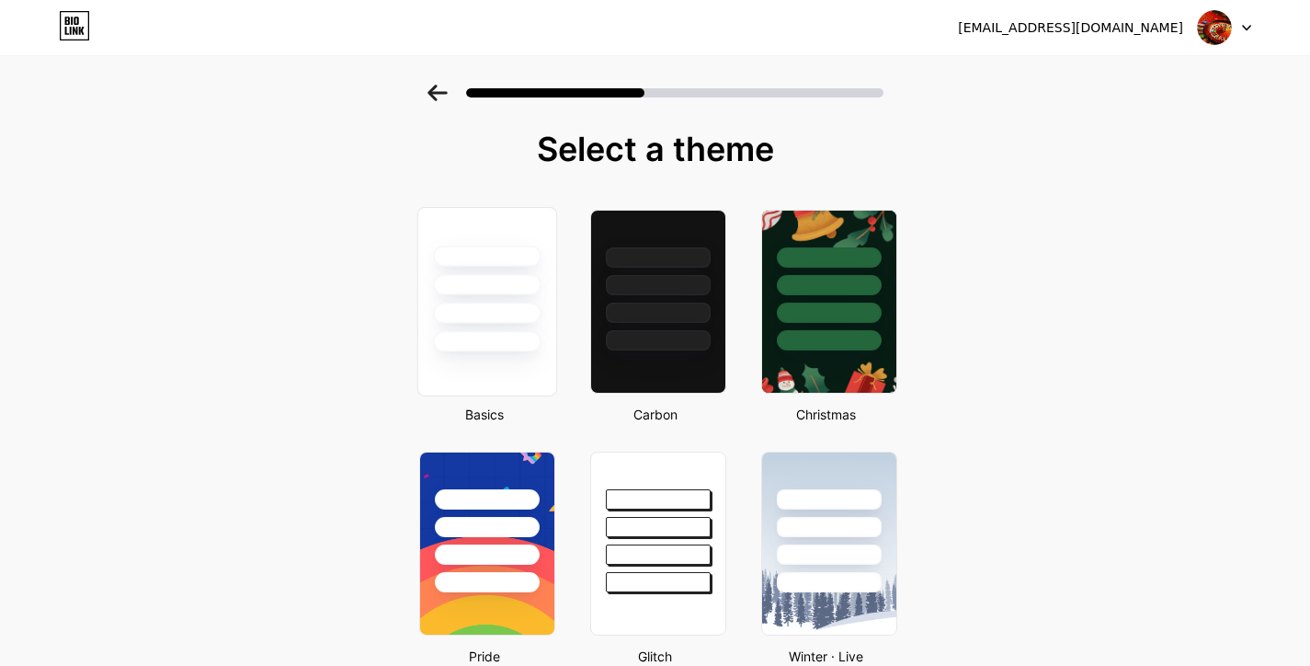
click at [477, 364] on div at bounding box center [486, 301] width 140 height 189
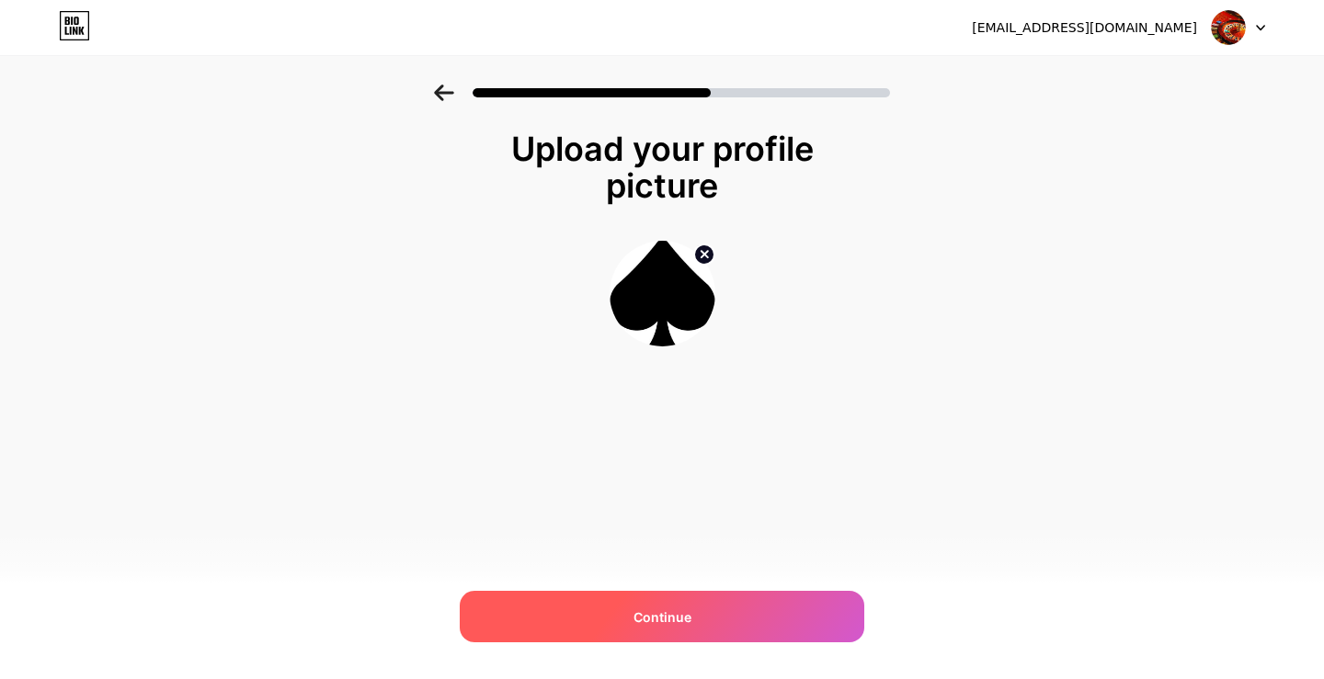
click at [710, 630] on div "Continue" at bounding box center [662, 616] width 405 height 51
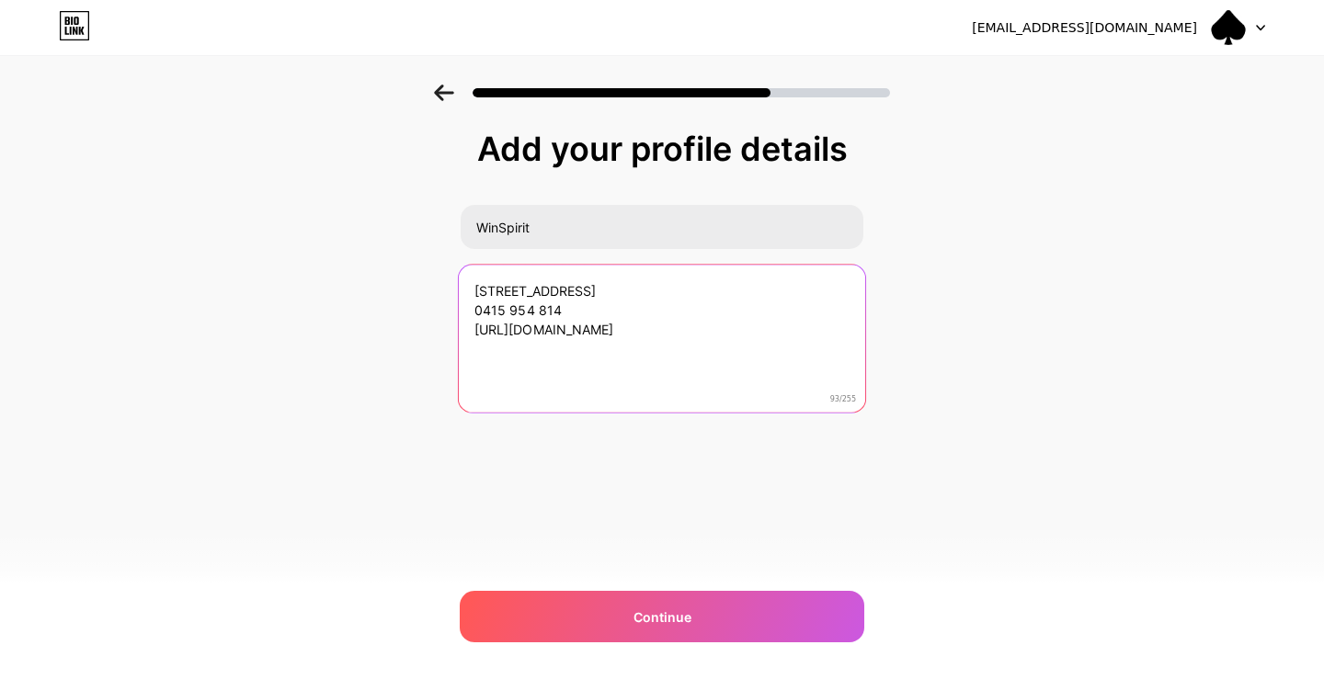
click at [473, 305] on textarea "160 St Georges Terrace Perth, Western Australia, 6000 0415 954 814 https://win-…" at bounding box center [662, 340] width 406 height 150
click at [473, 305] on textarea "160 St Georges Terrace | Perth, Western Australia, 6000 0415 954 814 https://wi…" at bounding box center [662, 340] width 406 height 150
click at [605, 329] on textarea "160 St Georges Terrace | Perth, Western Australia, 6000 | 0415 954 814 https://…" at bounding box center [662, 340] width 406 height 150
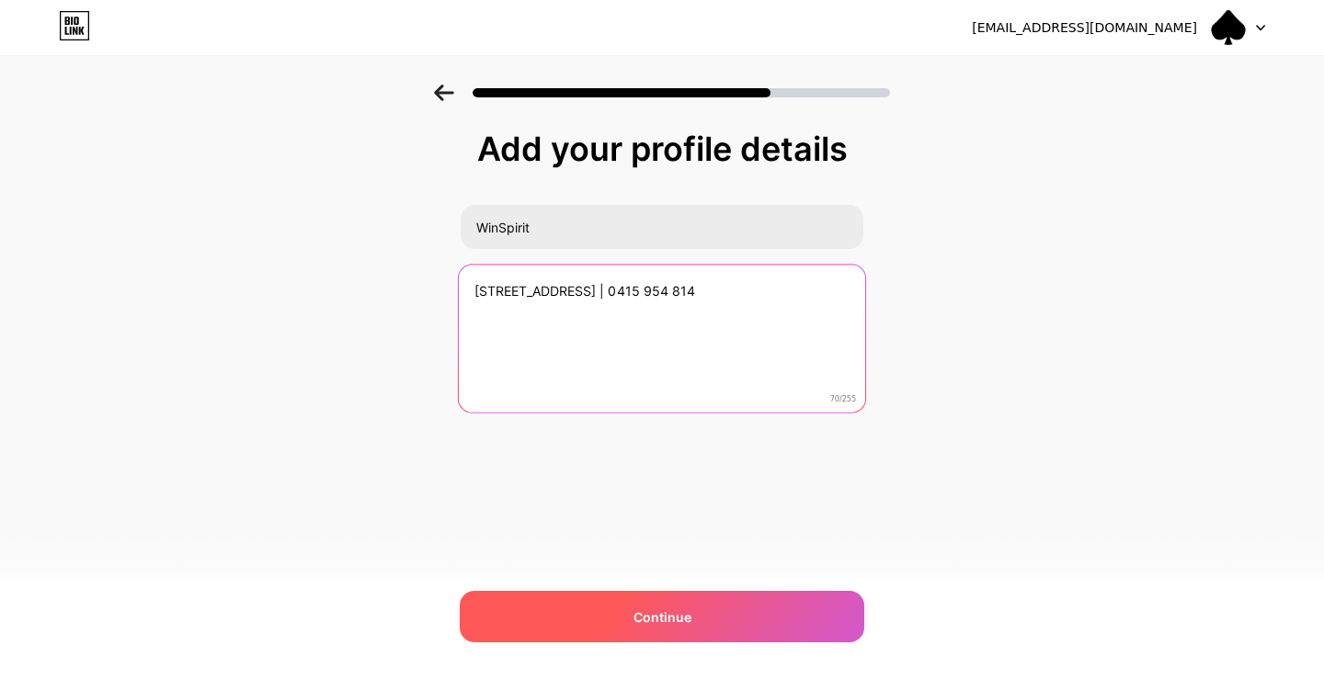
type textarea "160 St Georges Terrace | Perth, Western Australia, 6000 | 0415 954 814"
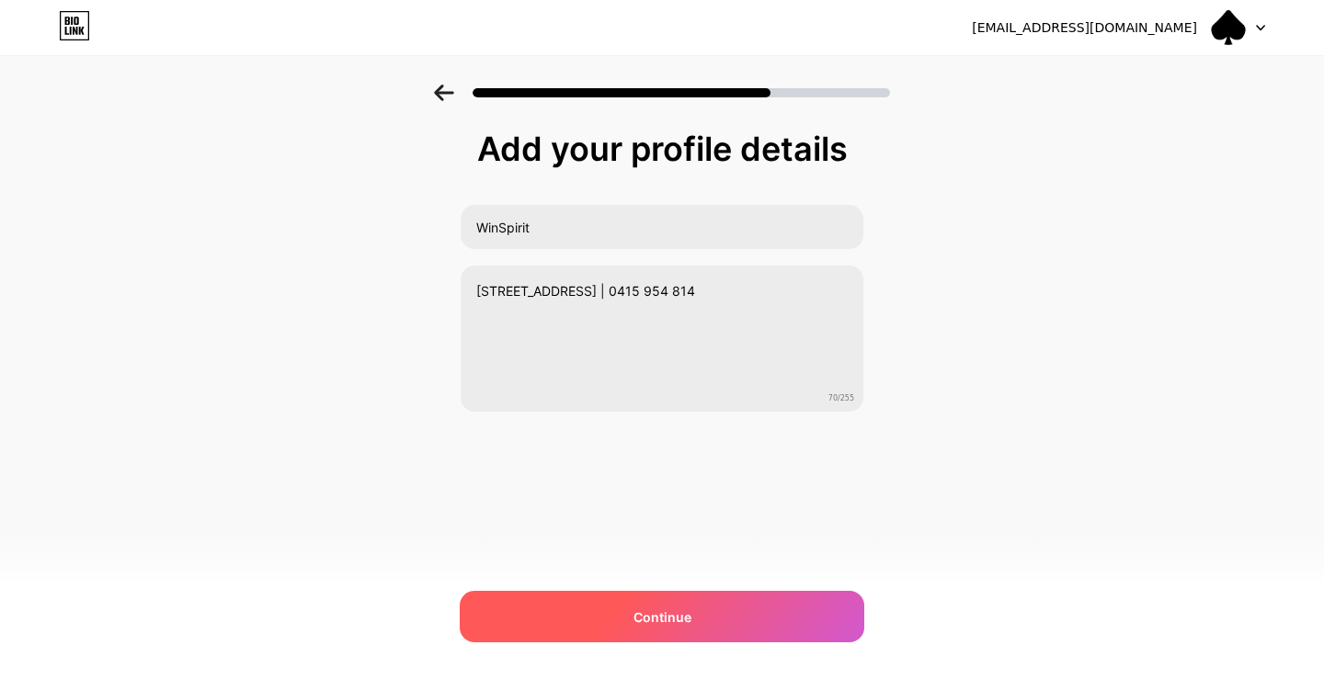
click at [719, 618] on div "Continue" at bounding box center [662, 616] width 405 height 51
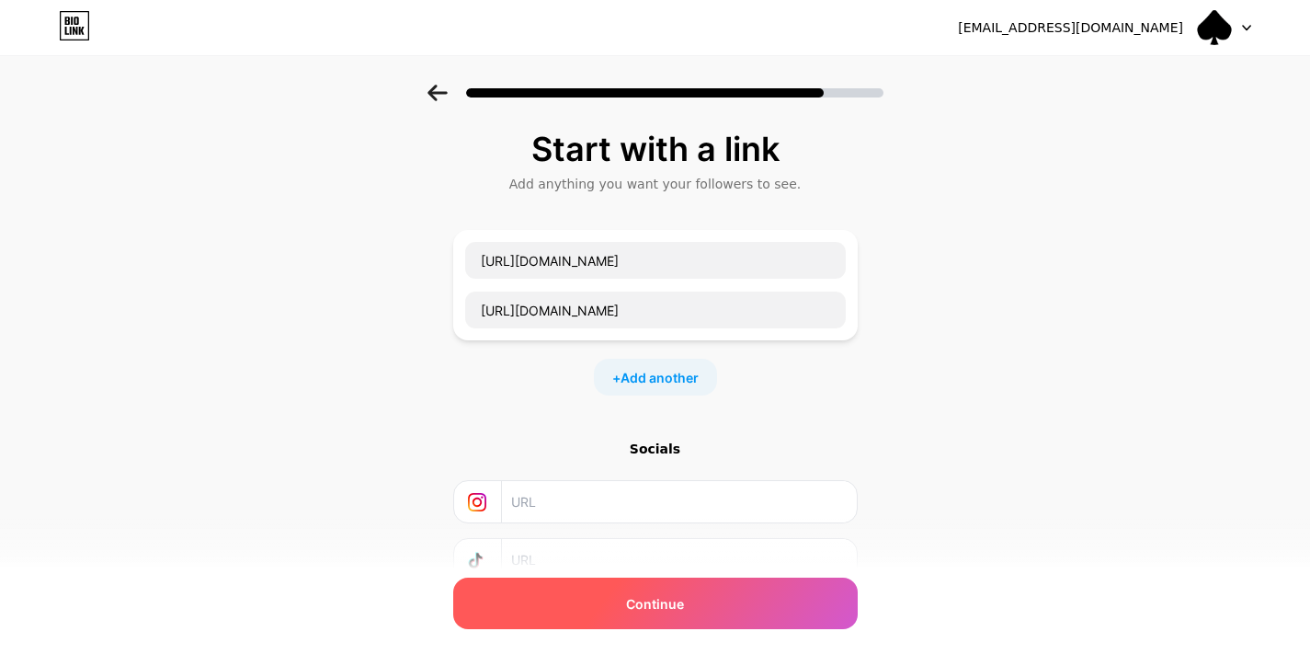
click at [682, 598] on span "Continue" at bounding box center [655, 603] width 58 height 19
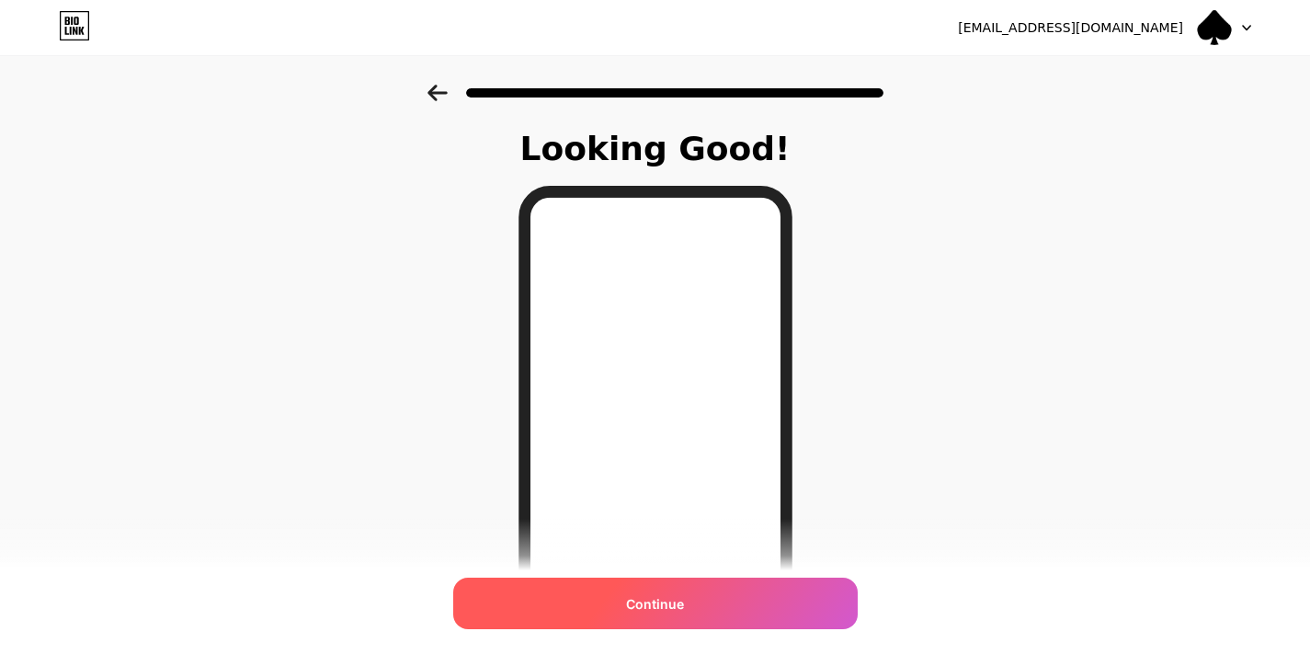
click at [680, 610] on span "Continue" at bounding box center [655, 603] width 58 height 19
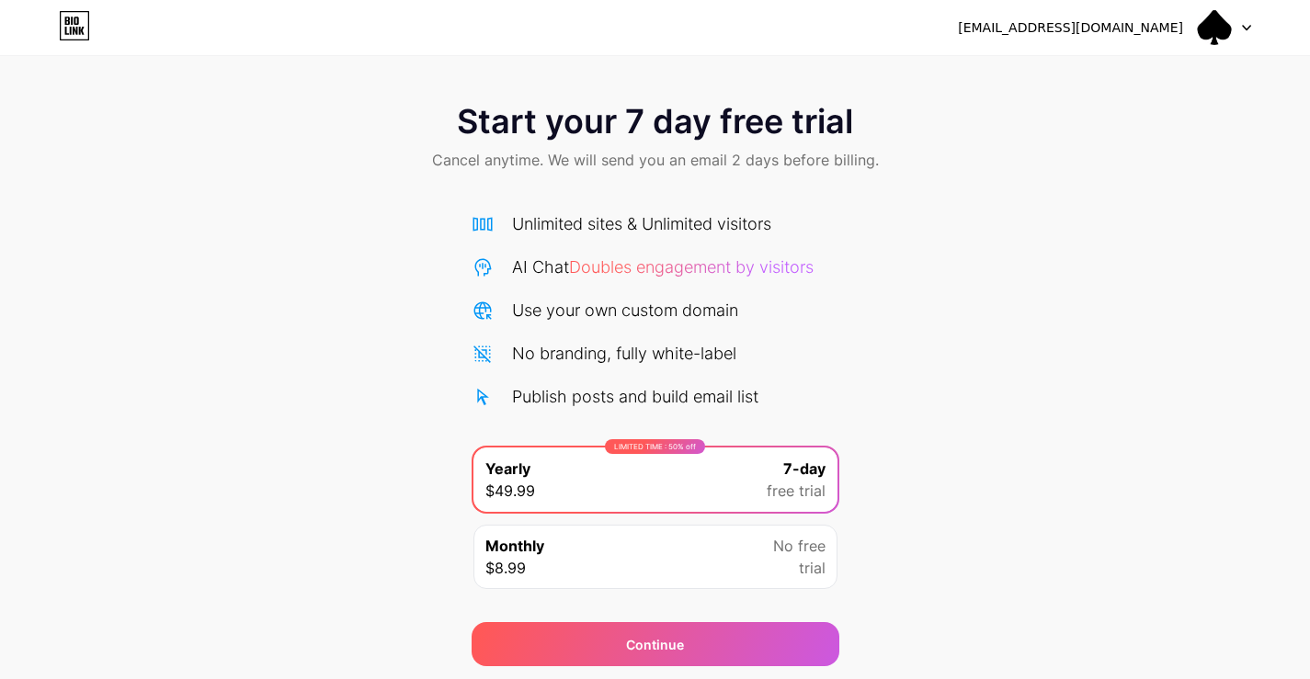
click at [657, 577] on div "Monthly $8.99 No free trial" at bounding box center [655, 557] width 364 height 64
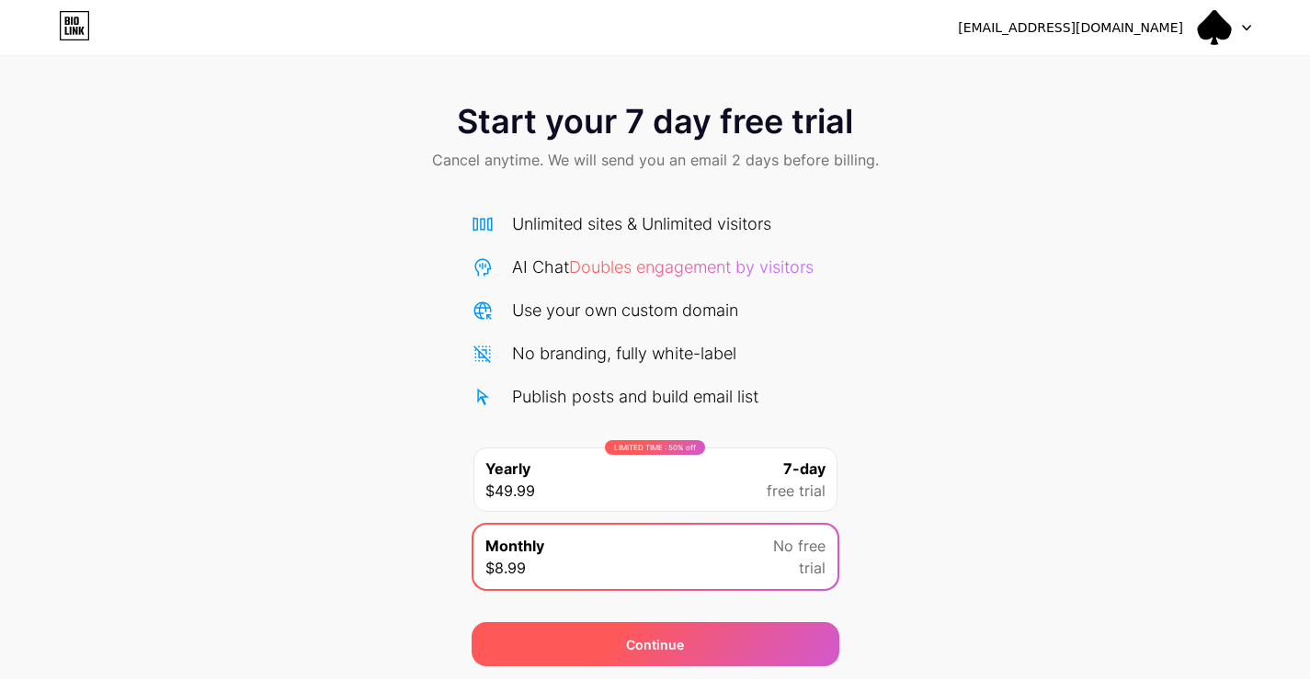
click at [812, 660] on div "Continue" at bounding box center [656, 644] width 368 height 44
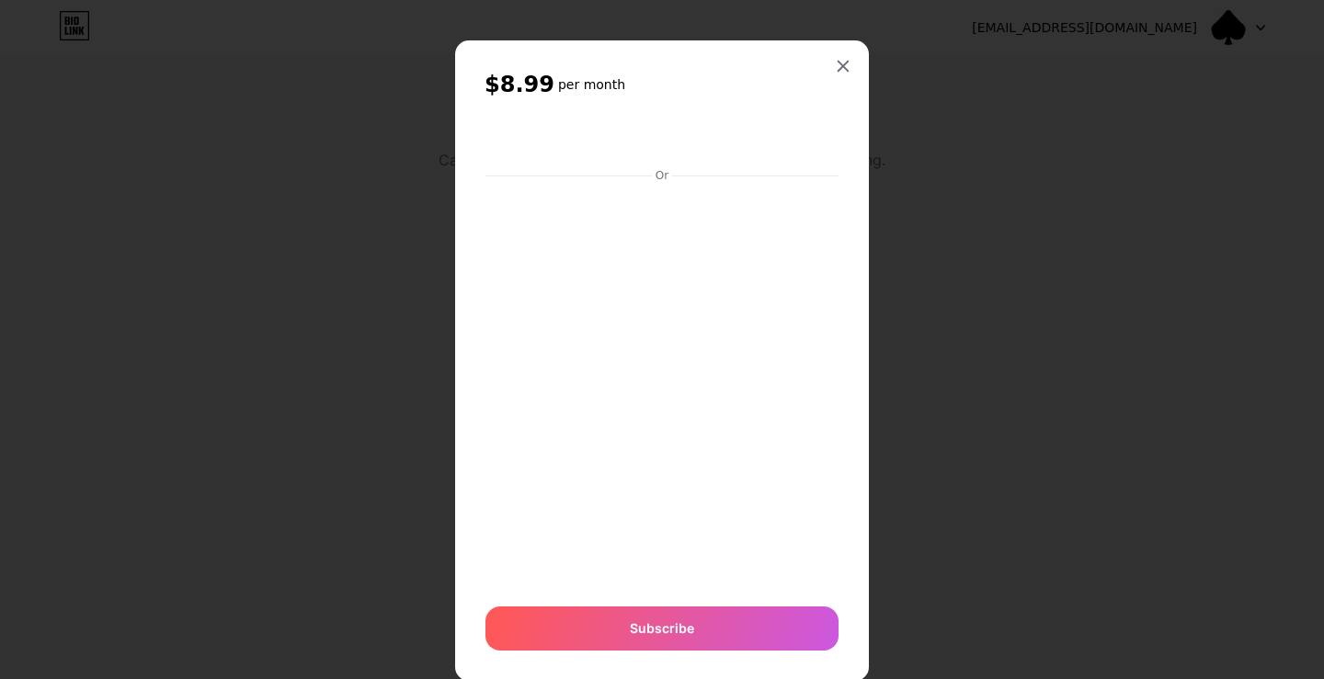
click at [849, 53] on div "$8.99 per month Or Subscribe" at bounding box center [662, 360] width 414 height 641
click at [836, 59] on icon at bounding box center [843, 66] width 15 height 15
